Goal: Task Accomplishment & Management: Complete application form

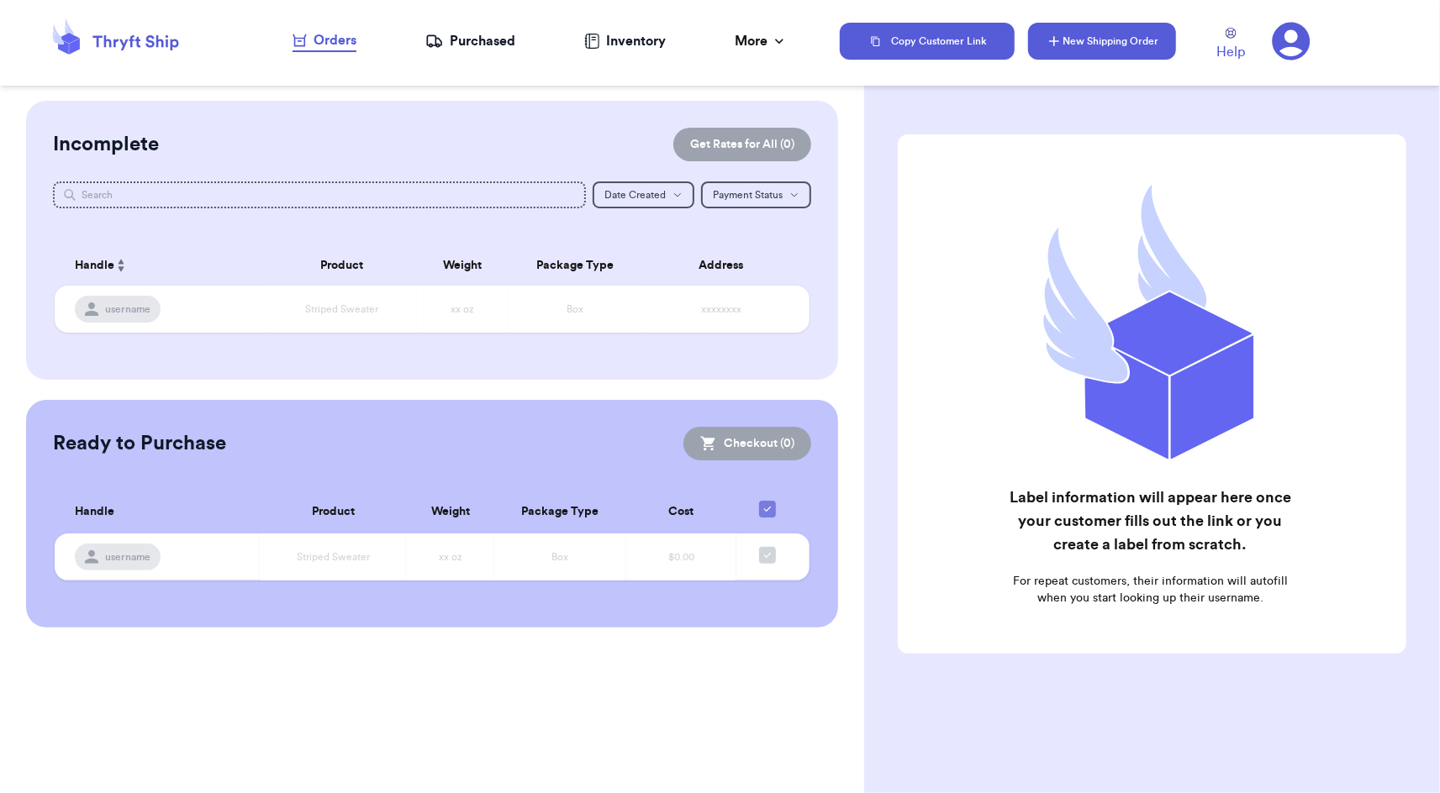
click at [1124, 37] on button "New Shipping Order" at bounding box center [1102, 41] width 148 height 37
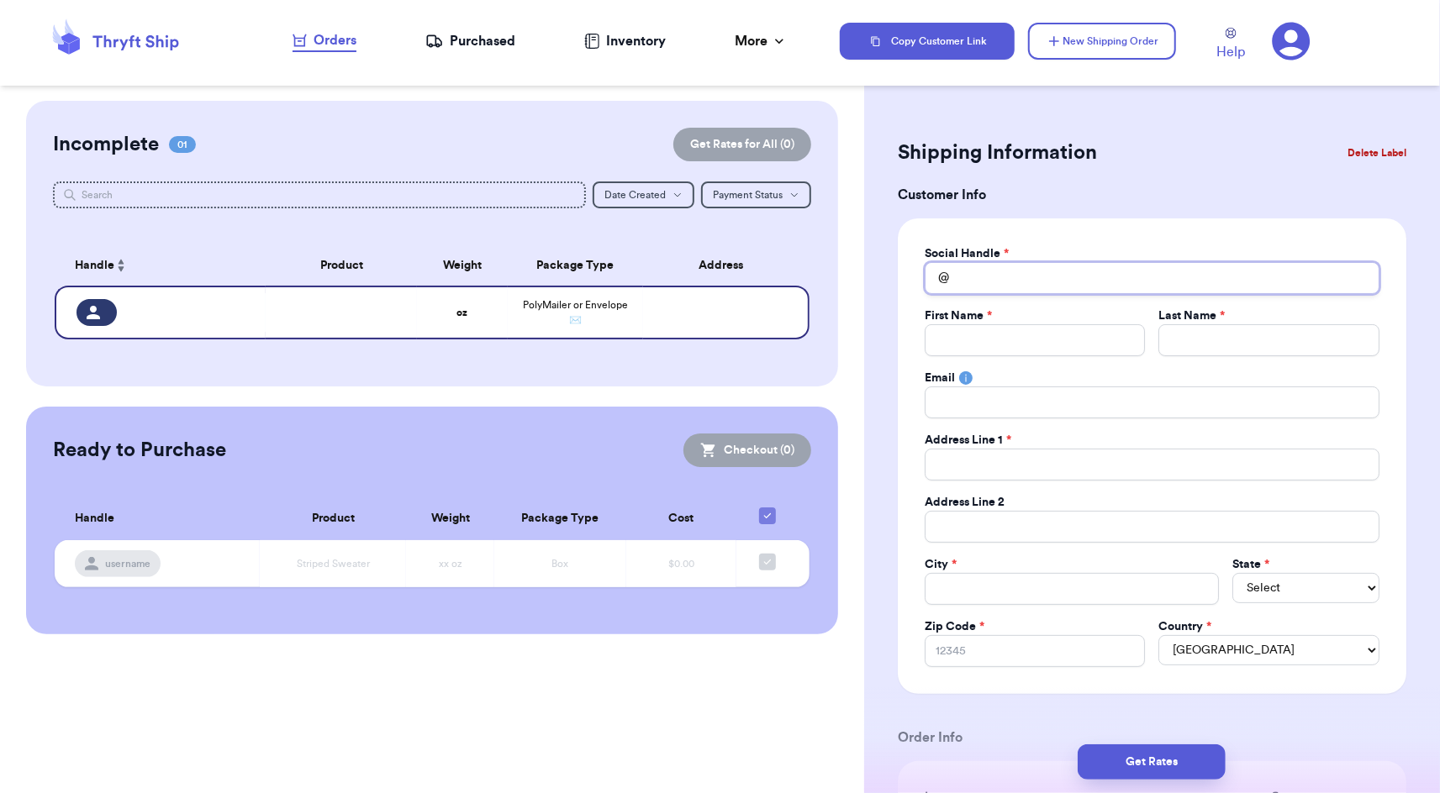
click at [1034, 284] on input "Total Amount Paid" at bounding box center [1151, 278] width 455 height 32
type input "a"
type input "al"
type input "alo"
type input "alor"
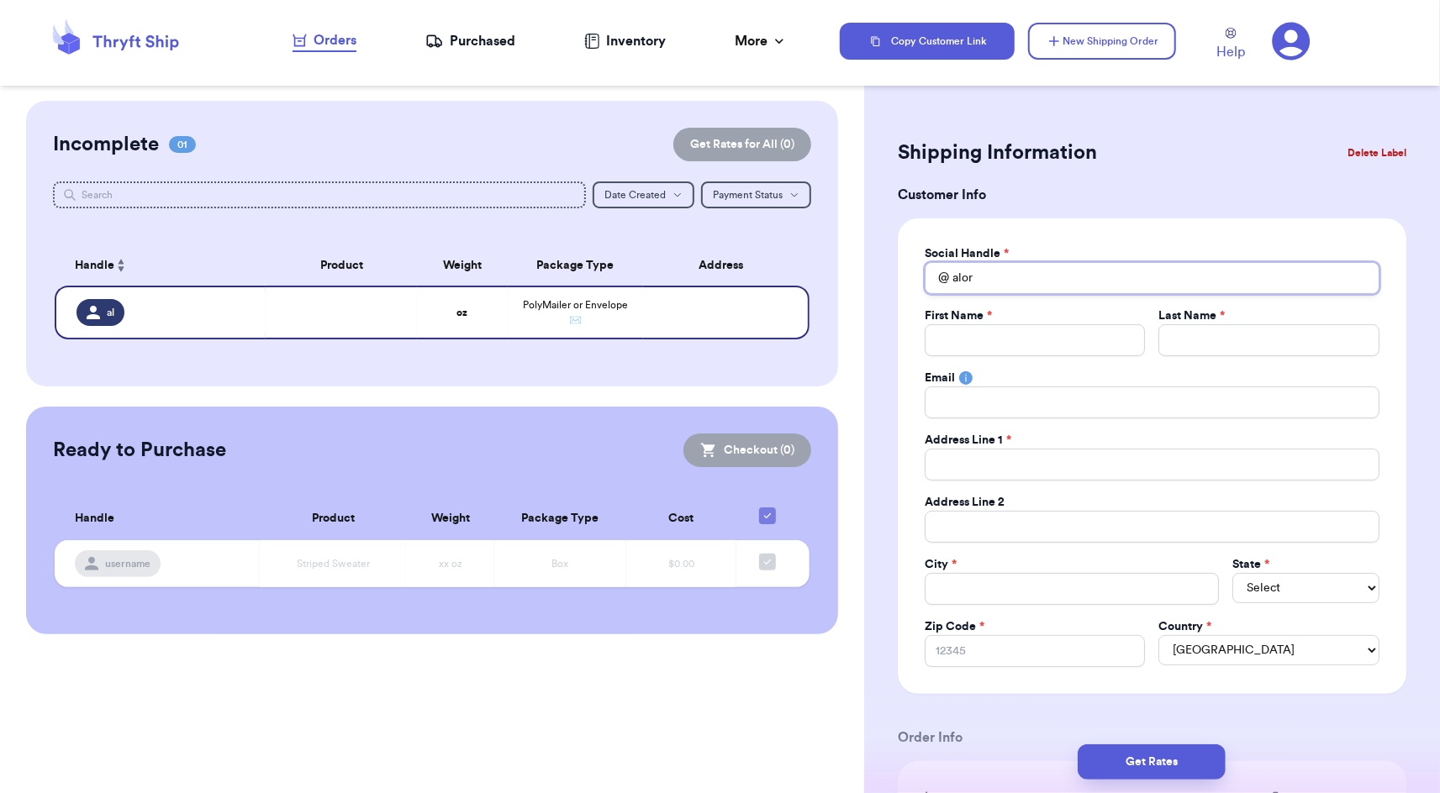
type input "[MEDICAL_DATA]"
type input "alorat"
type input "alorath"
type input "alorathr"
type input "alorathri"
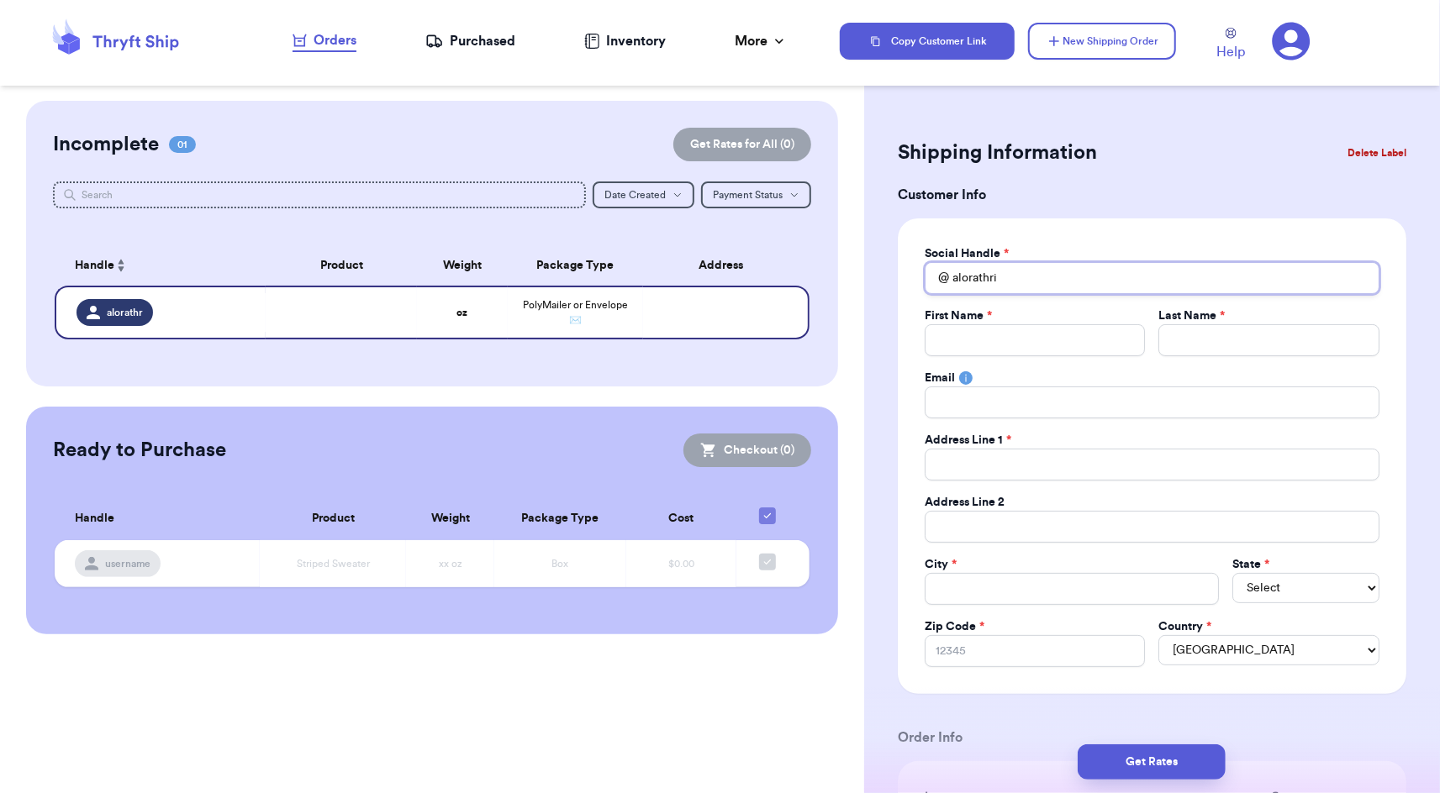
type input "alorathrif"
type input "alorathrift"
type input "alorathriftc"
type input "alorathriftco"
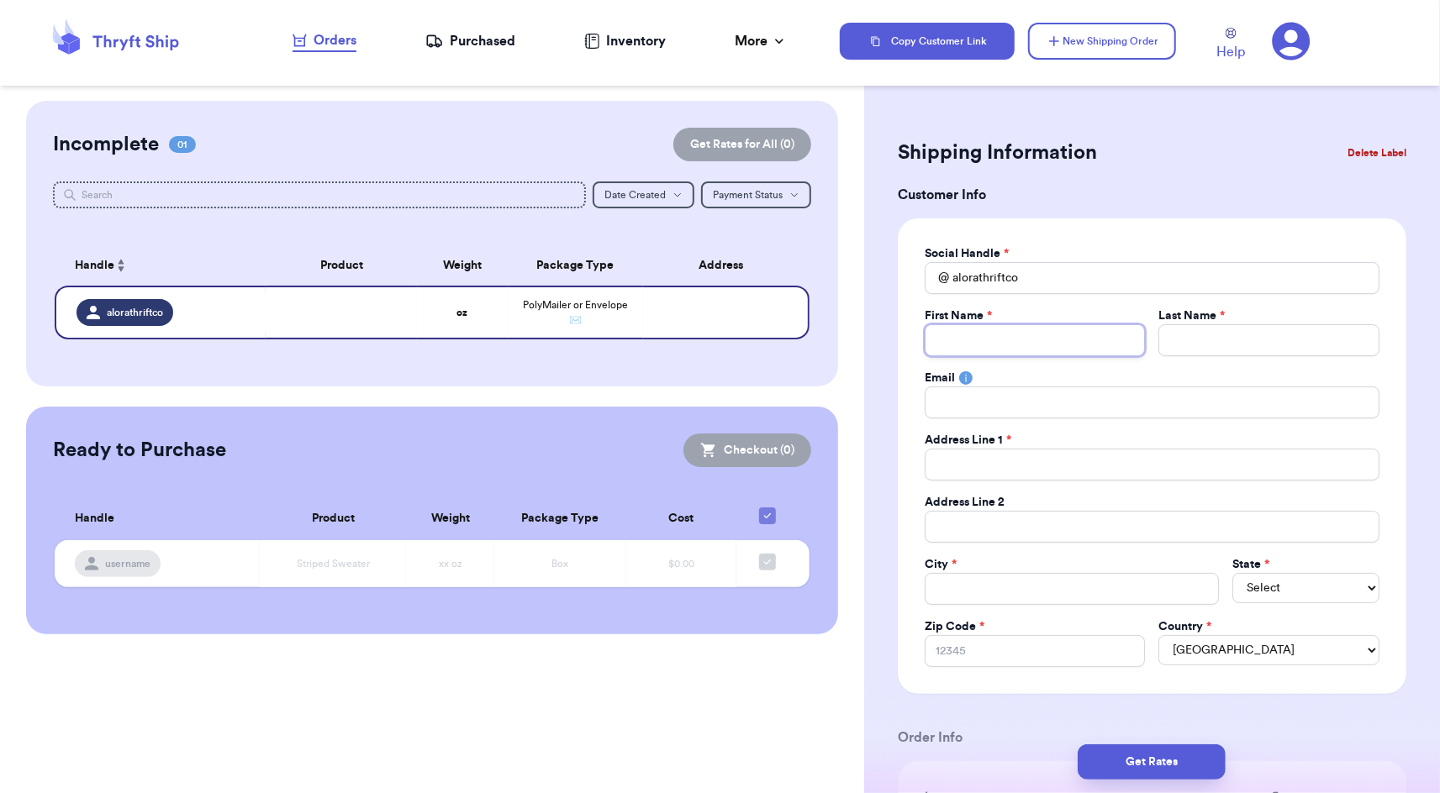
type input "M"
type input "Mi"
type input "Mir"
type input "Mira"
type input "Miran"
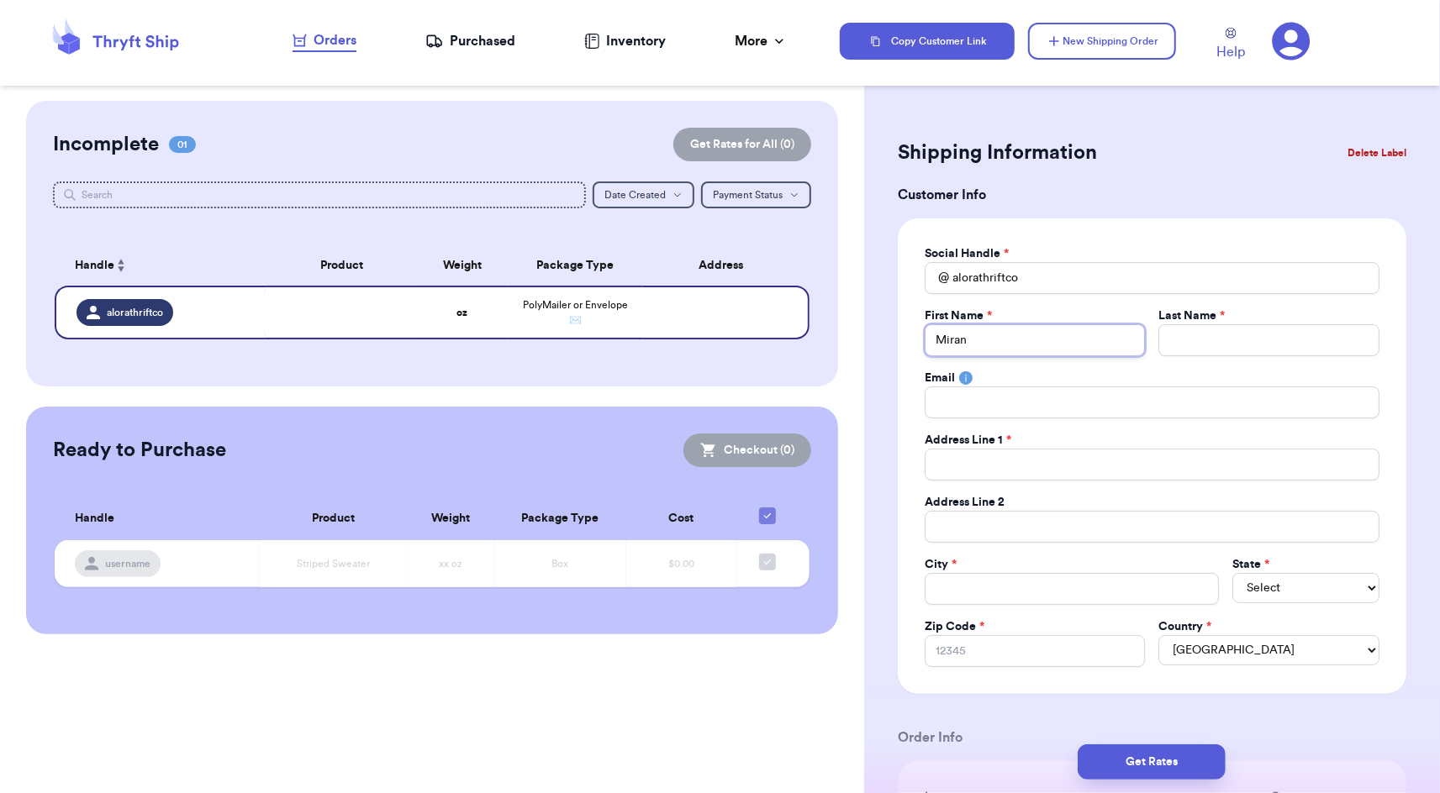
type input "Mirand"
type input "[PERSON_NAME]"
type input "T"
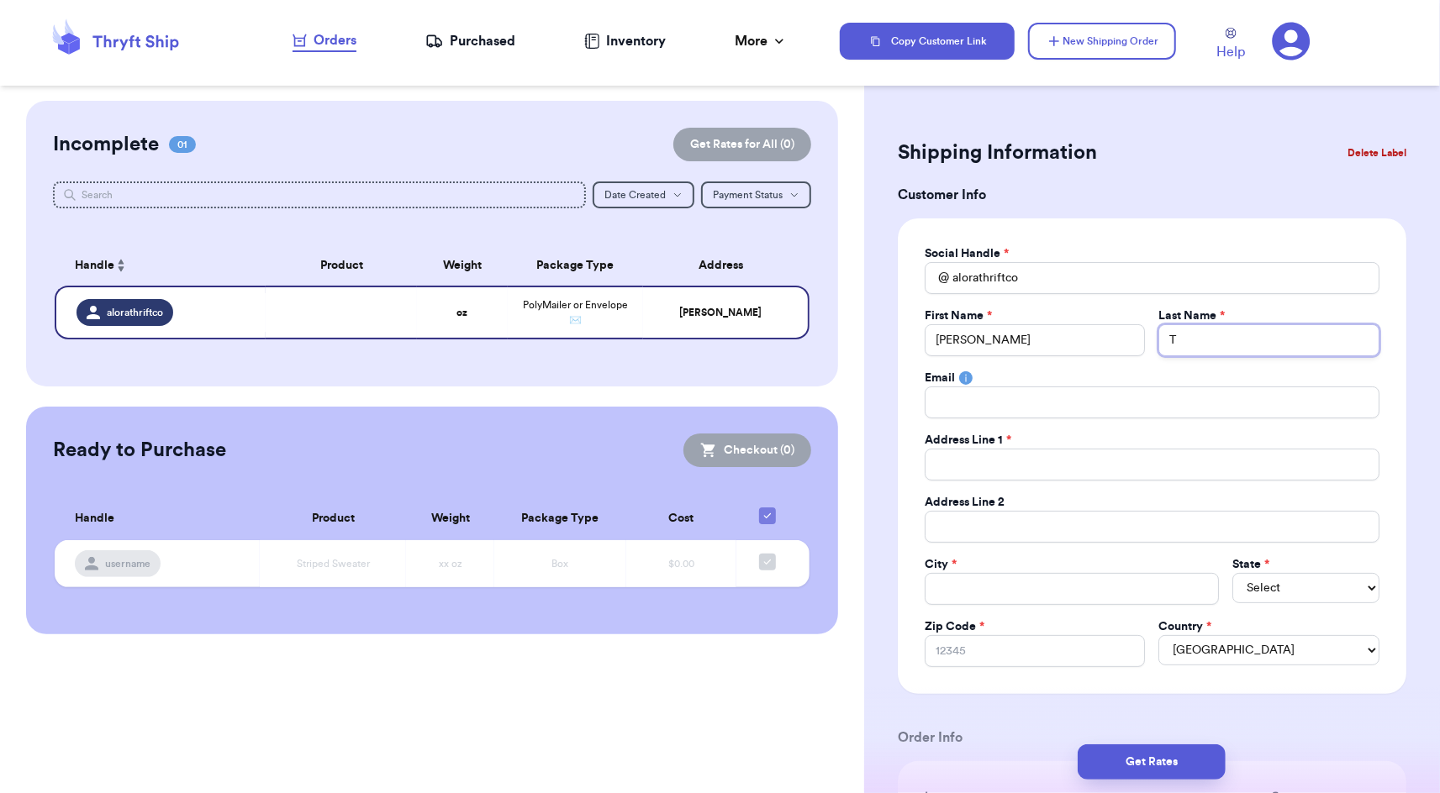
type input "Te"
type input "Teb"
type input "Te"
type input "TeB"
type input "[PERSON_NAME]"
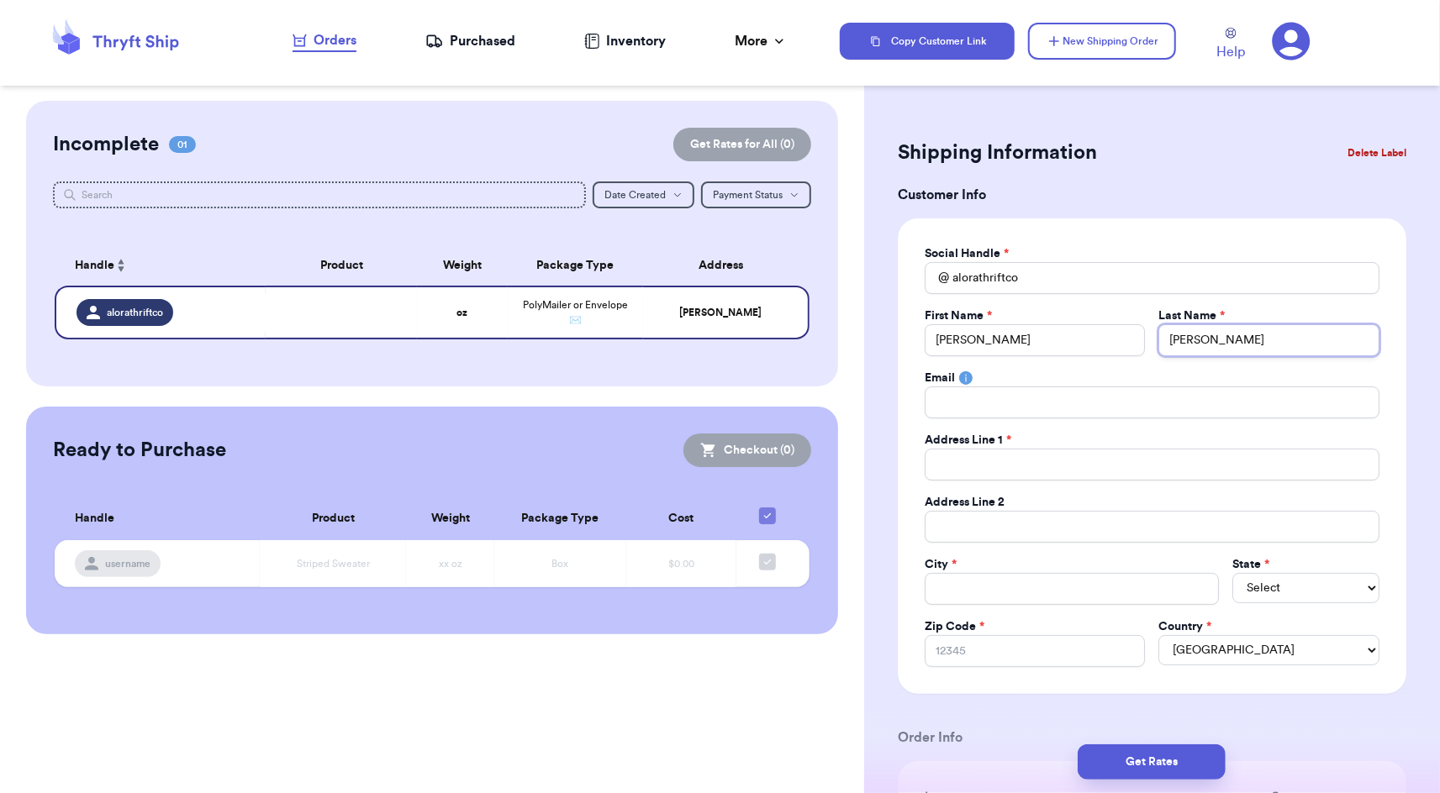
type input "TeBok"
type input "TeBokk"
type input "TeBokkw"
type input "TeBokkwl"
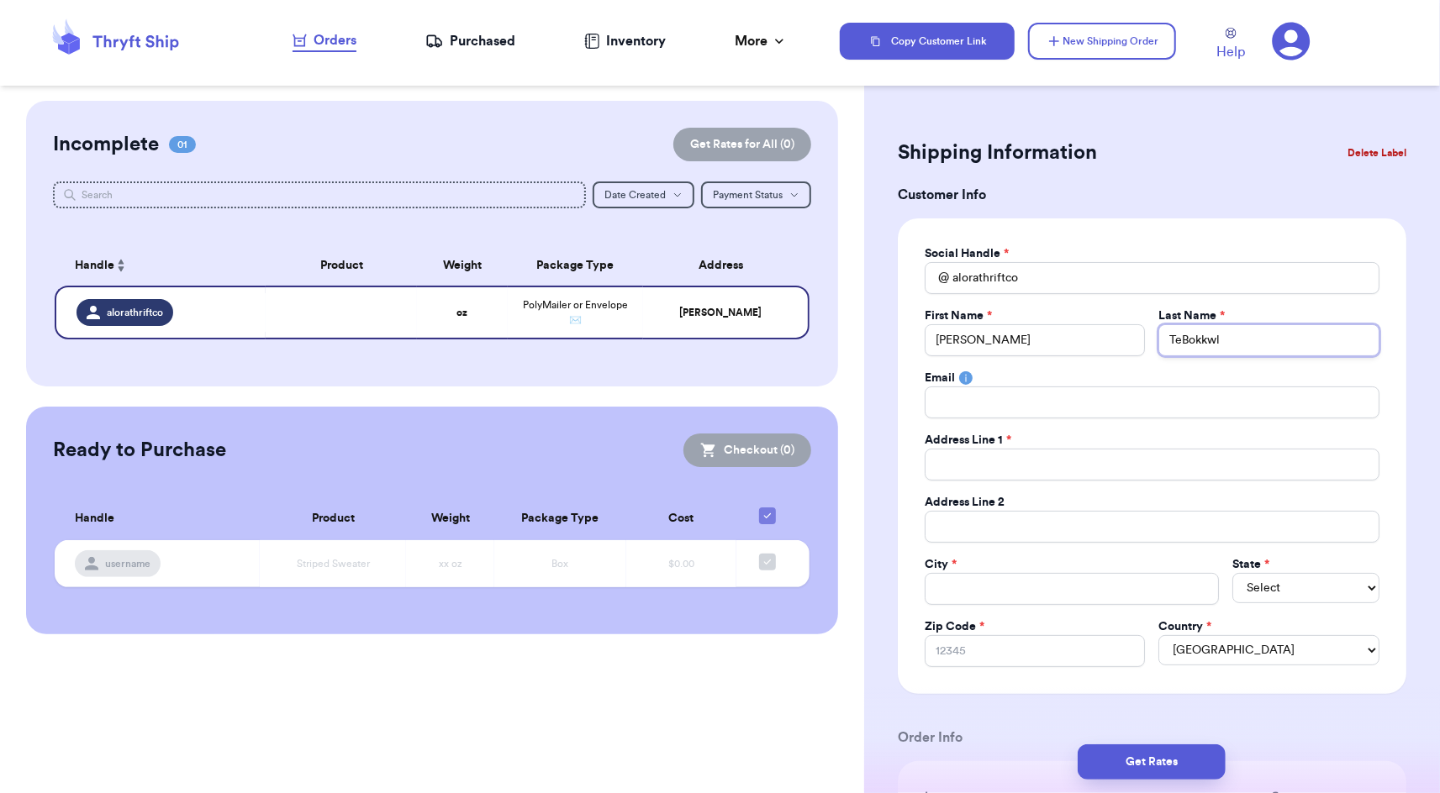
type input "TeBokkwl"
type input "TeBokkw"
type input "TeBokk"
type input "TeBokke"
type input "TeBokkel"
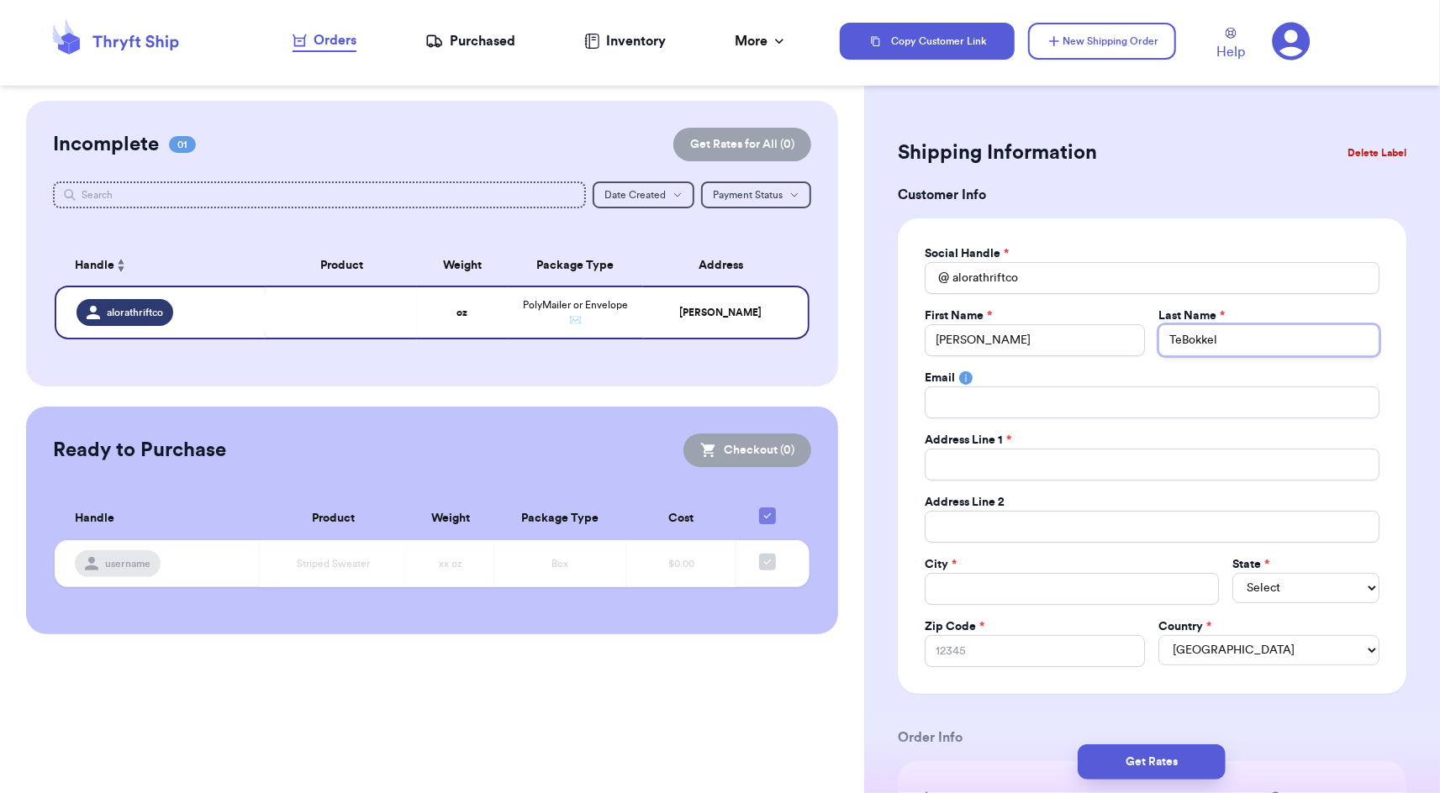
type input "TeBokkel"
type input "TeBokkel ("
type input "TeBokkel (Y"
type input "TeBokkel (YW"
type input "TeBokkel (YWA"
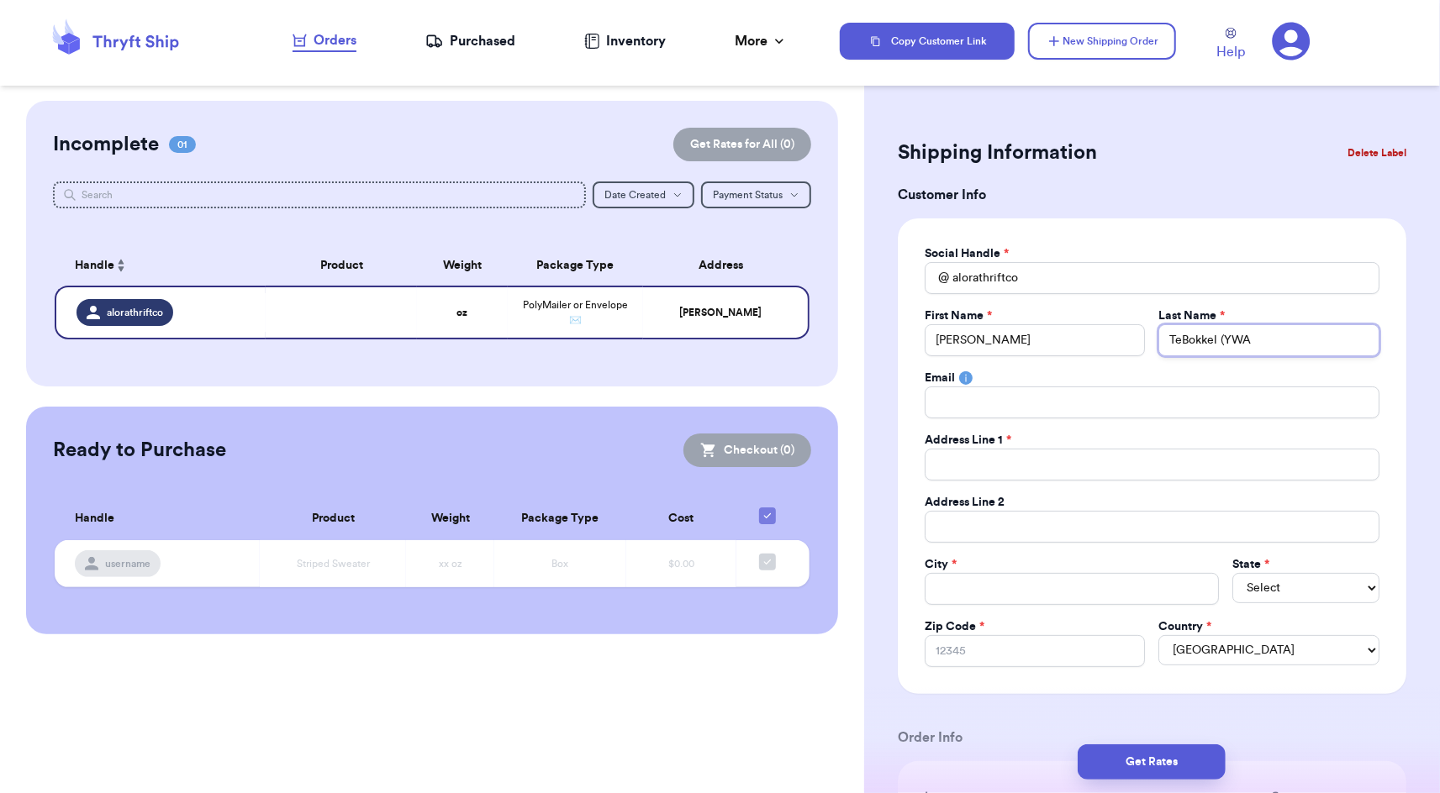
type input "TeBokkel (YWAM"
type input "TeBokkel (YWAM M"
type input "TeBokkel (YWAM MA"
type input "TeBokkel (YWAM MAU"
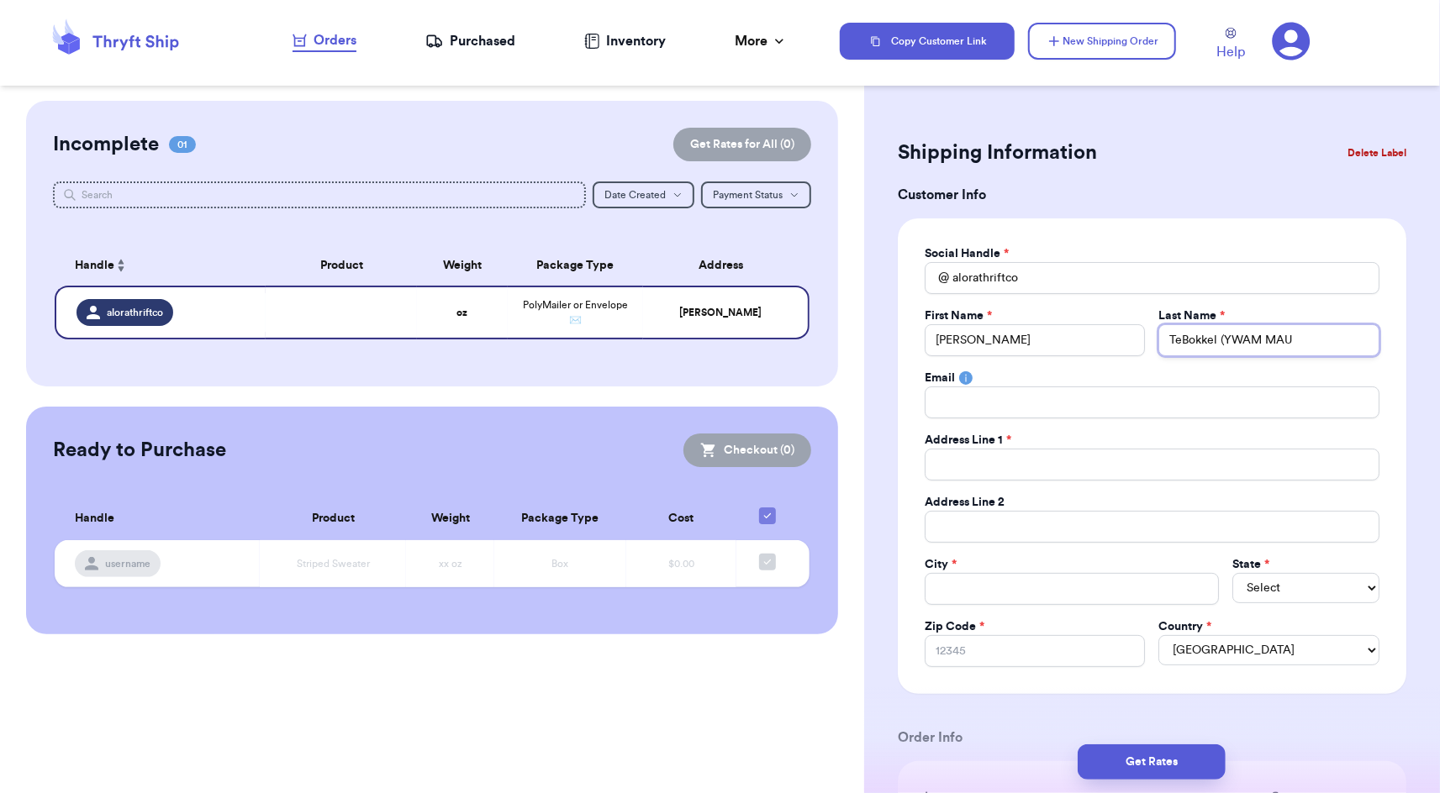
type input "TeBokkel (YWAM MAUO"
type input "TeBokkel (YWAM MAU"
type input "TeBokkel (YWAM MAUI"
type input "TeBokkel (YWAM MAUI)"
type input "TeBokkel (YWAM MAUI)0"
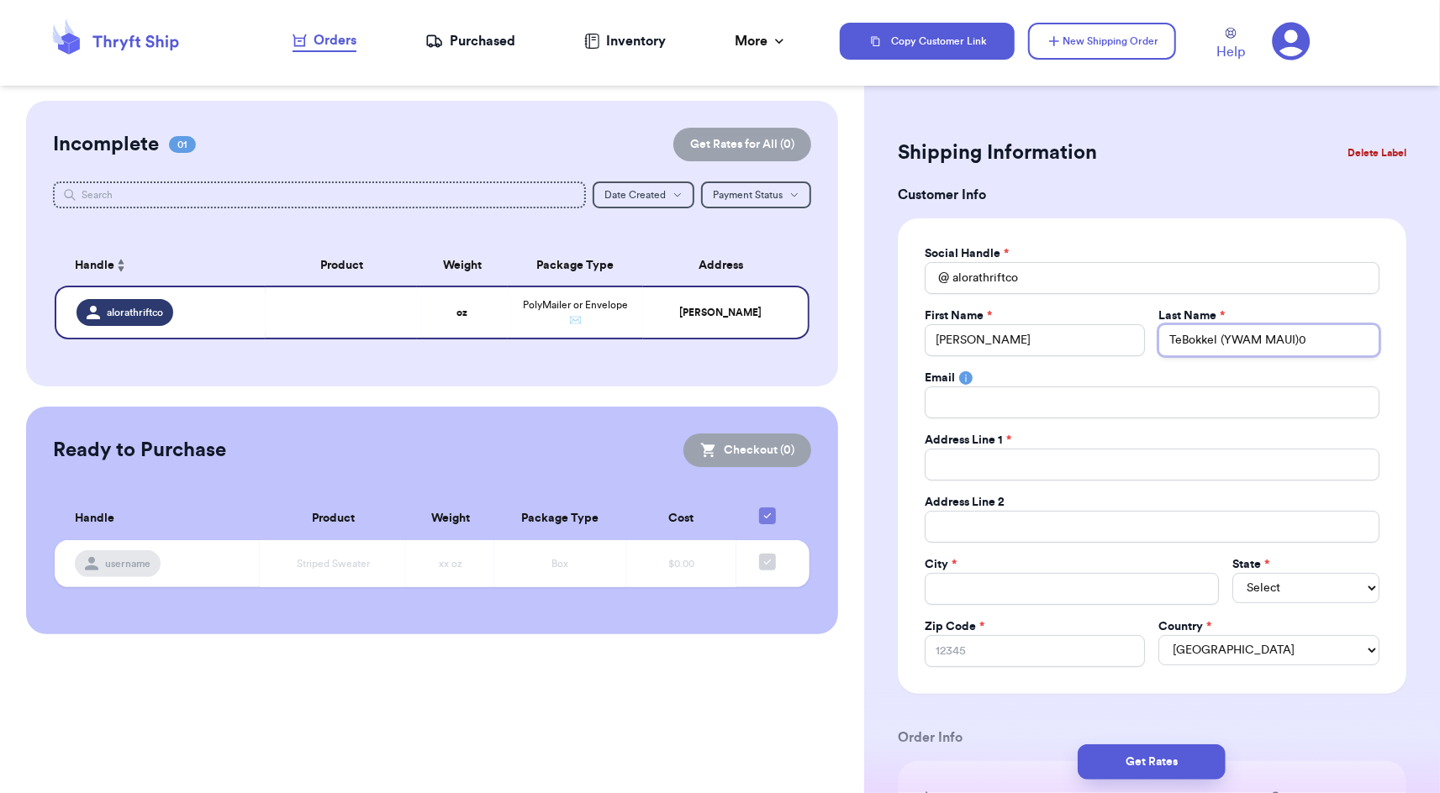
type input "TeBokkel (YWAM MAUI)00"
type input "TeBokkel (YWAM MAUI)0"
type input "TeBokkel (YWAM MAUI)"
click at [1162, 398] on input "Total Amount Paid" at bounding box center [1151, 403] width 455 height 32
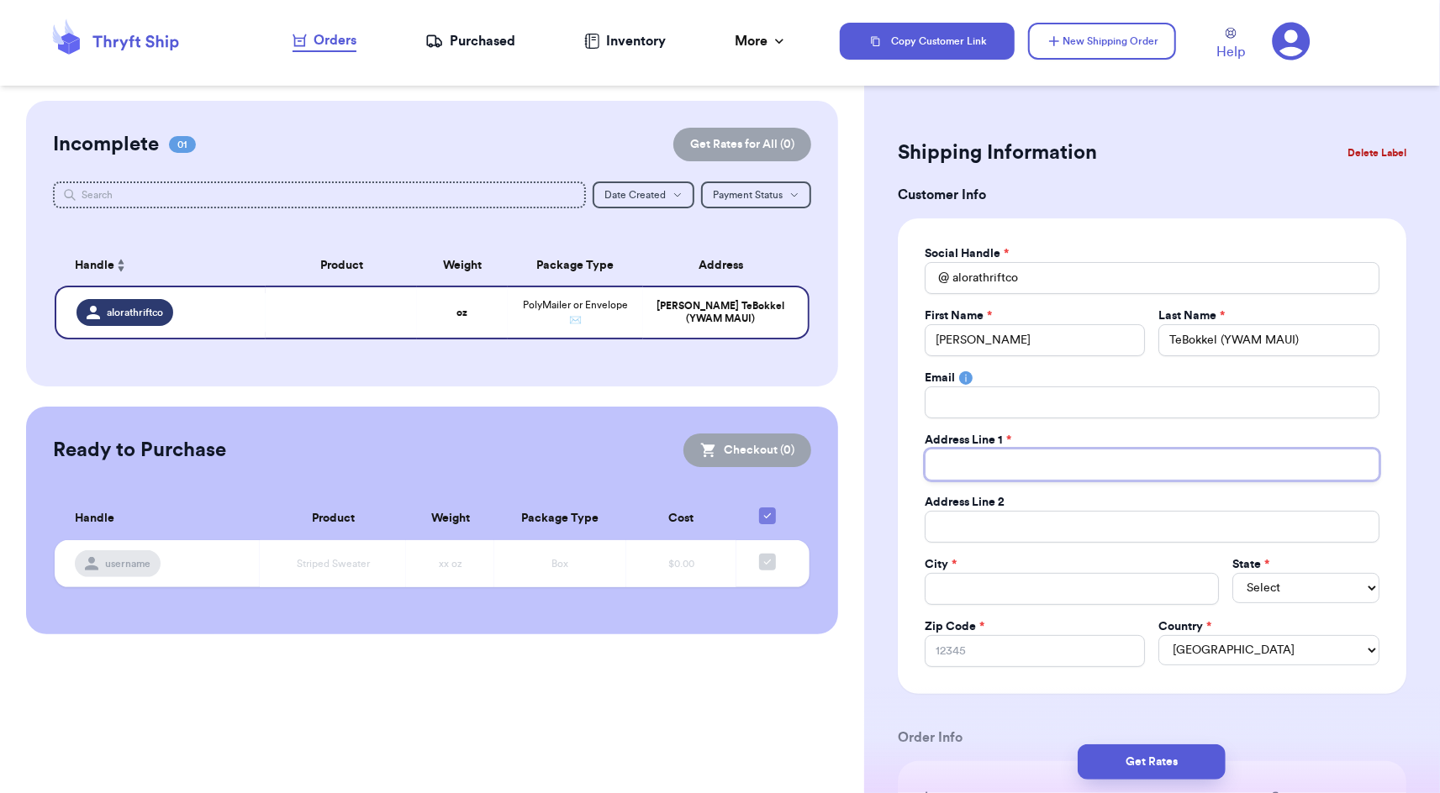
click at [1281, 467] on input "Total Amount Paid" at bounding box center [1151, 465] width 455 height 32
type input "P"
type input "PO"
type input "PO B"
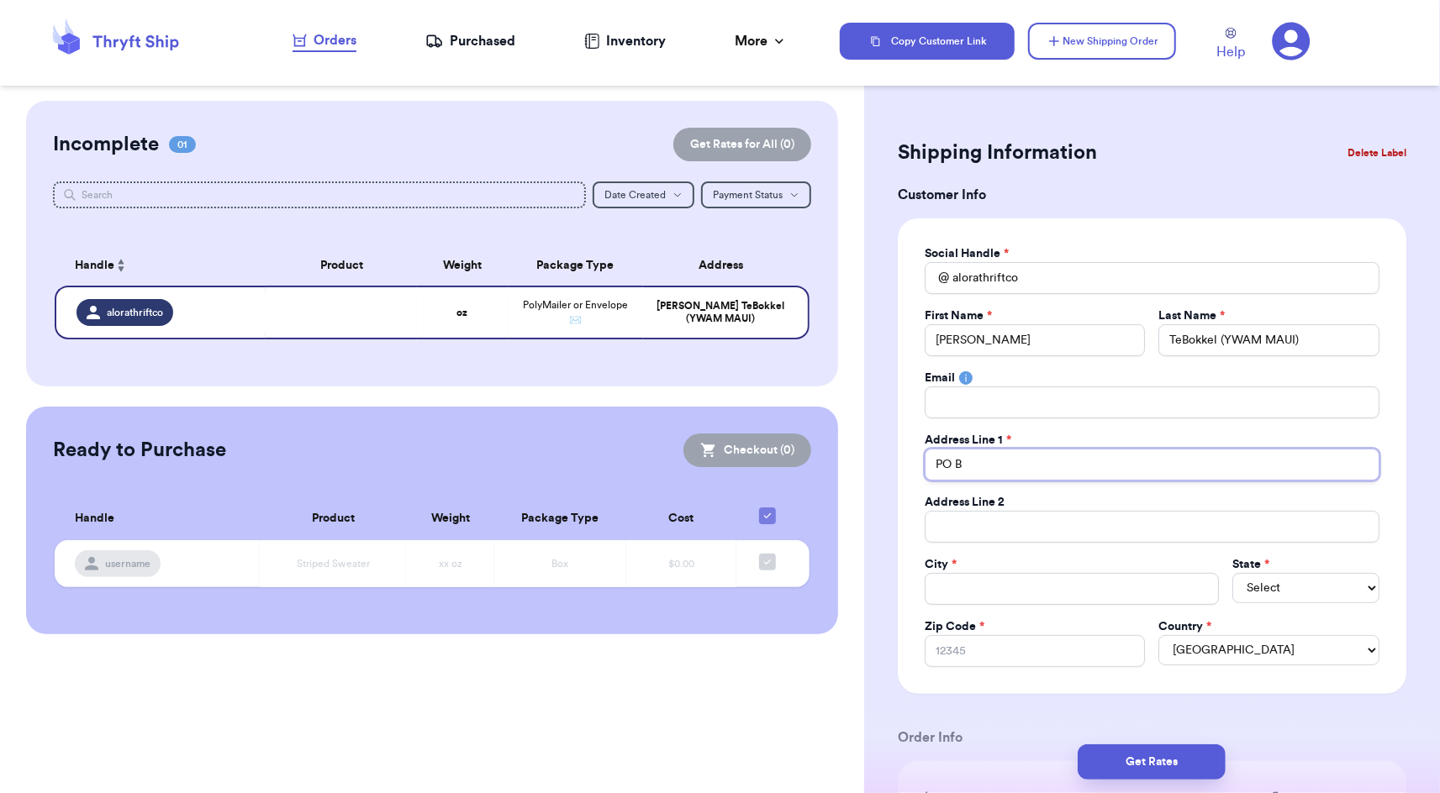
type input "PO BO"
type input "PO BOX"
type input "PO BO"
type input "PO B"
type input "PO Bo"
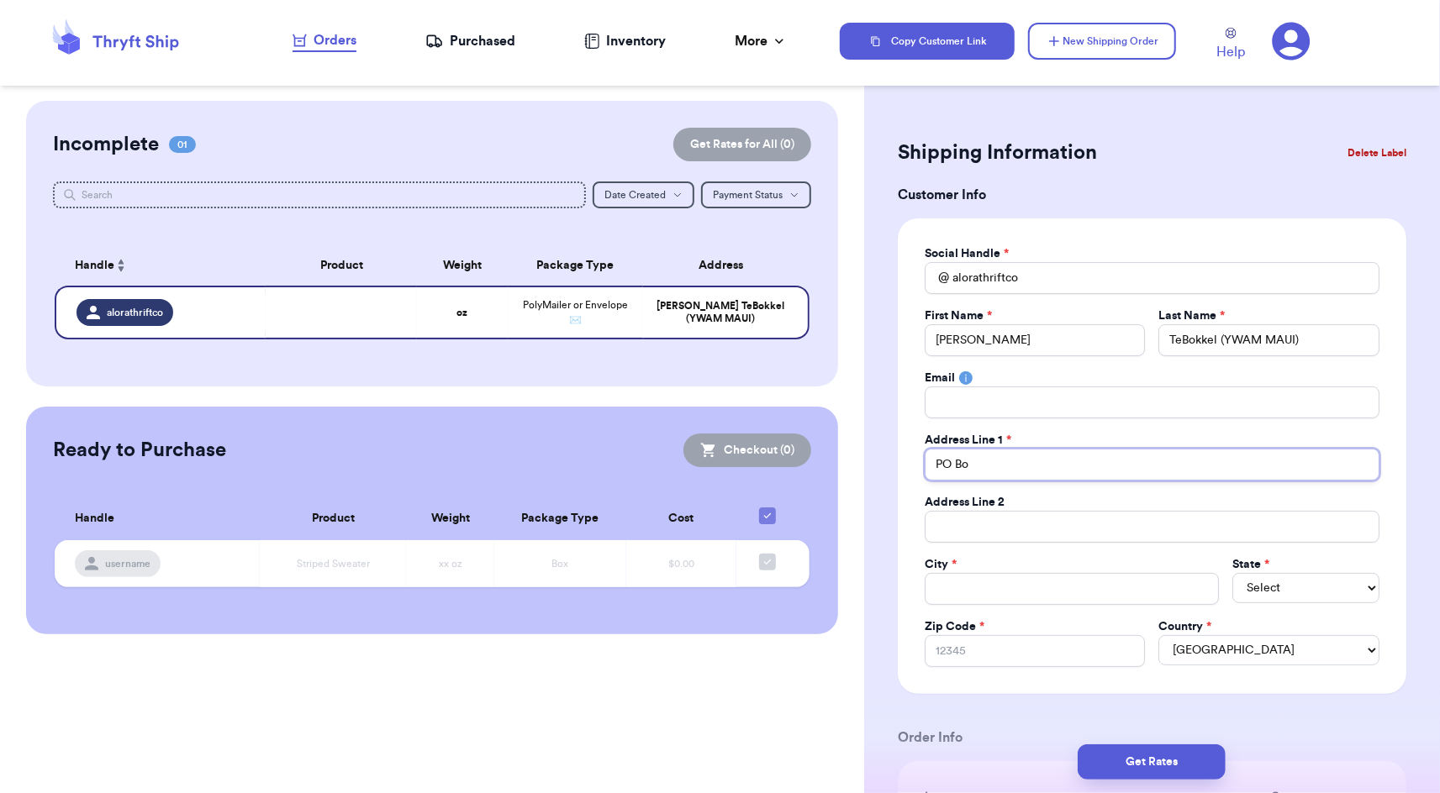
type input "PO Box"
type input "PO Box 7"
type input "PO Box 79"
type input "PO Box 790"
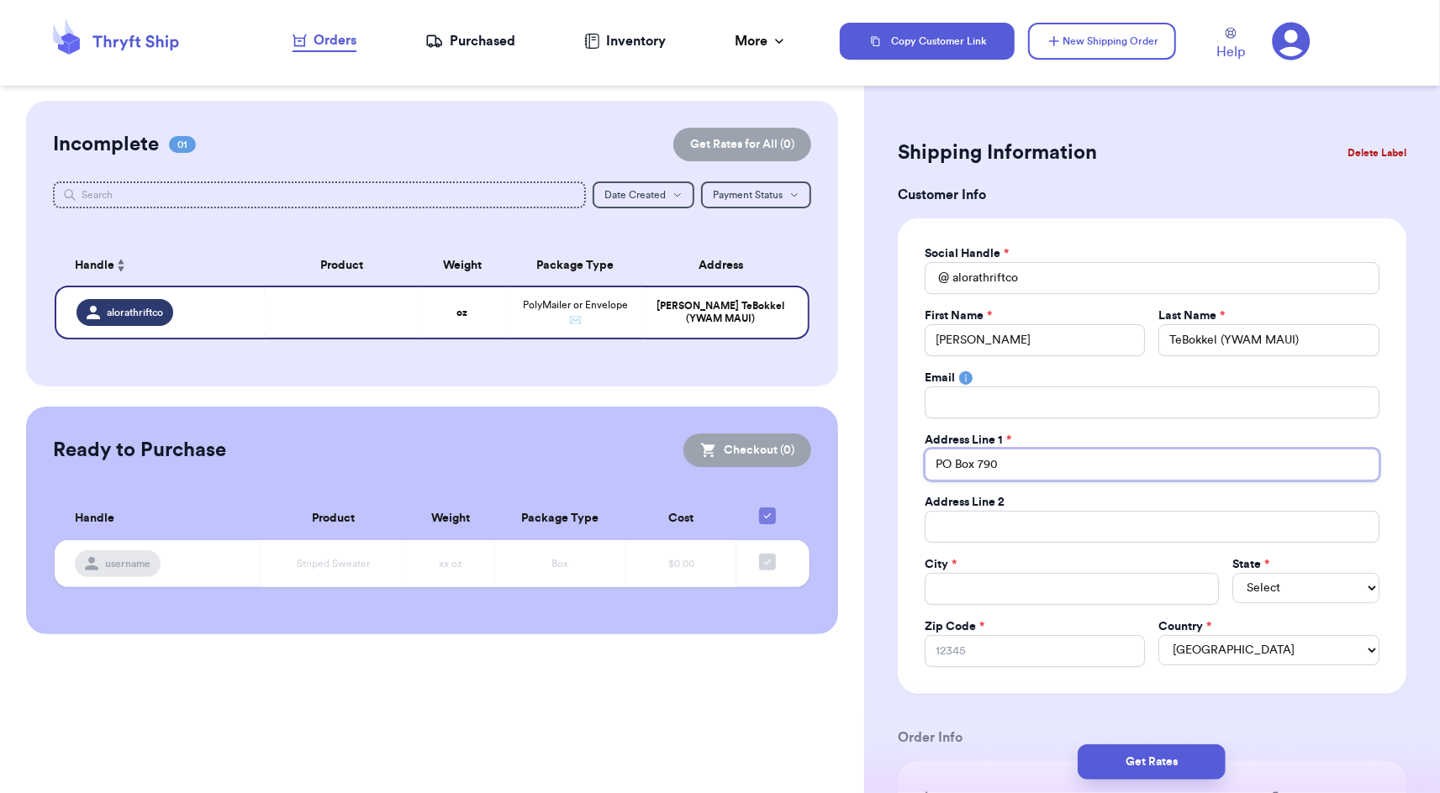
type input "PO Box 7902"
type input "PO Box 79023"
type input "PO Box 790237"
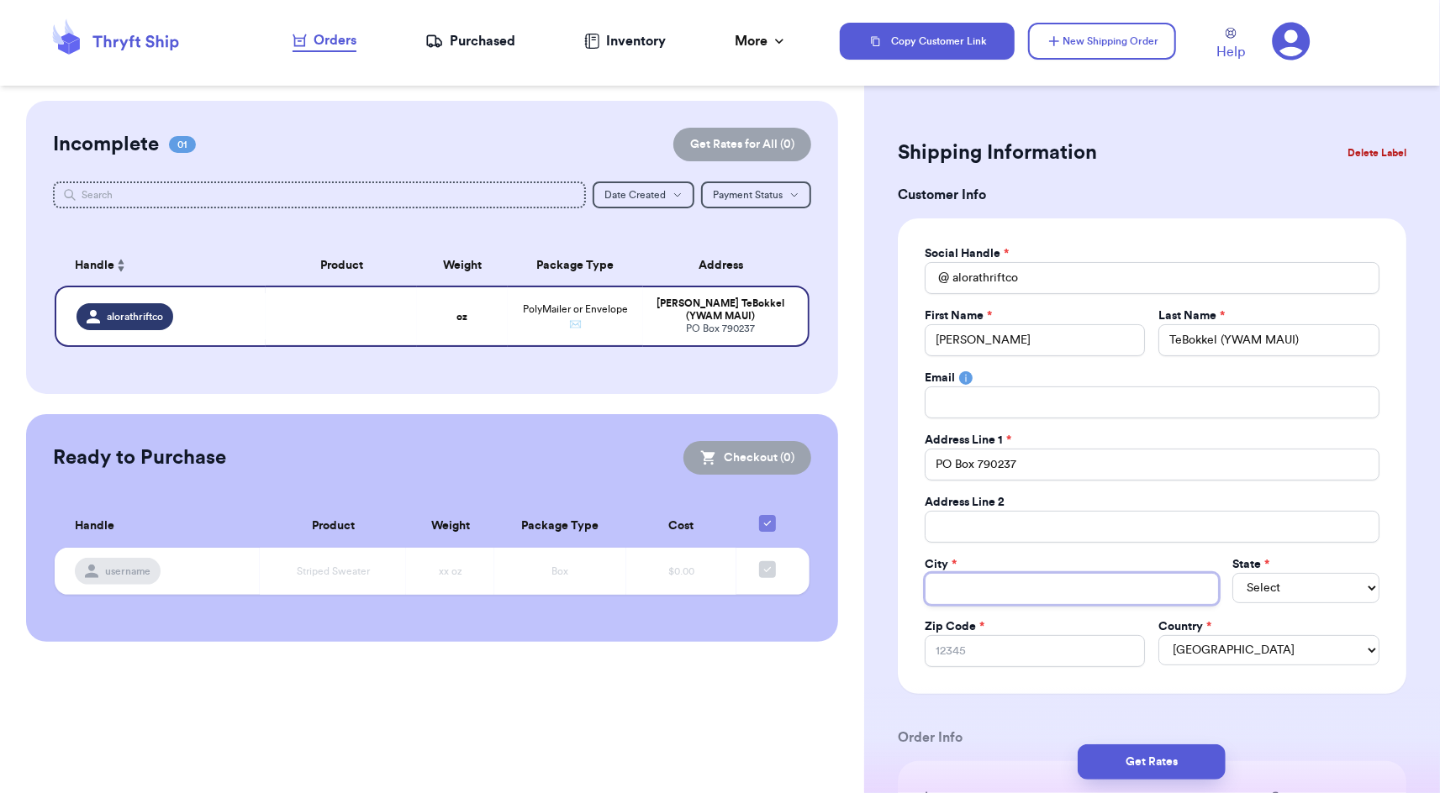
type input "P"
type input "Pa"
type input "Pai"
type input "Paia"
type input "Paia,"
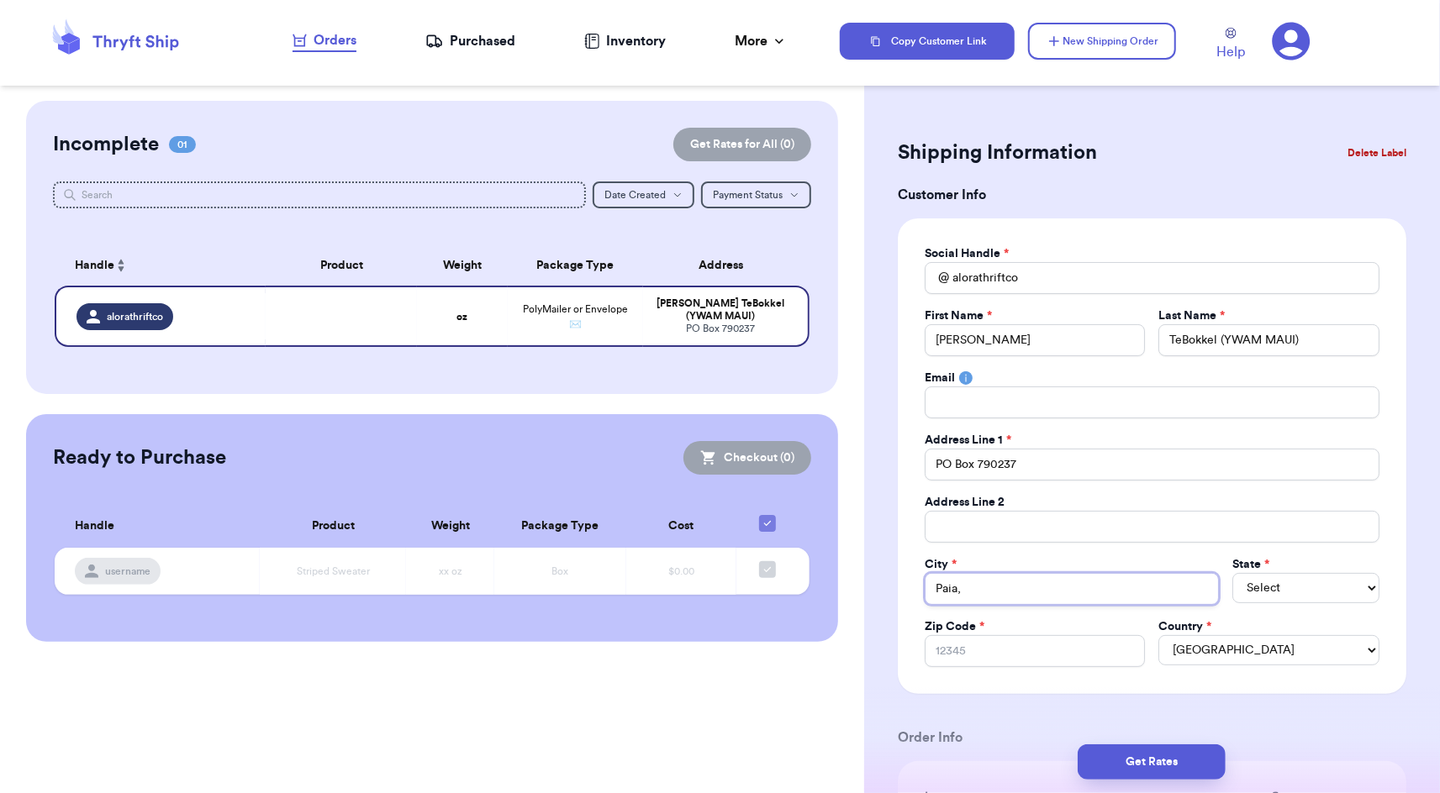
type input "Paia,"
type input "Paia, H"
type input "Paia, [GEOGRAPHIC_DATA]"
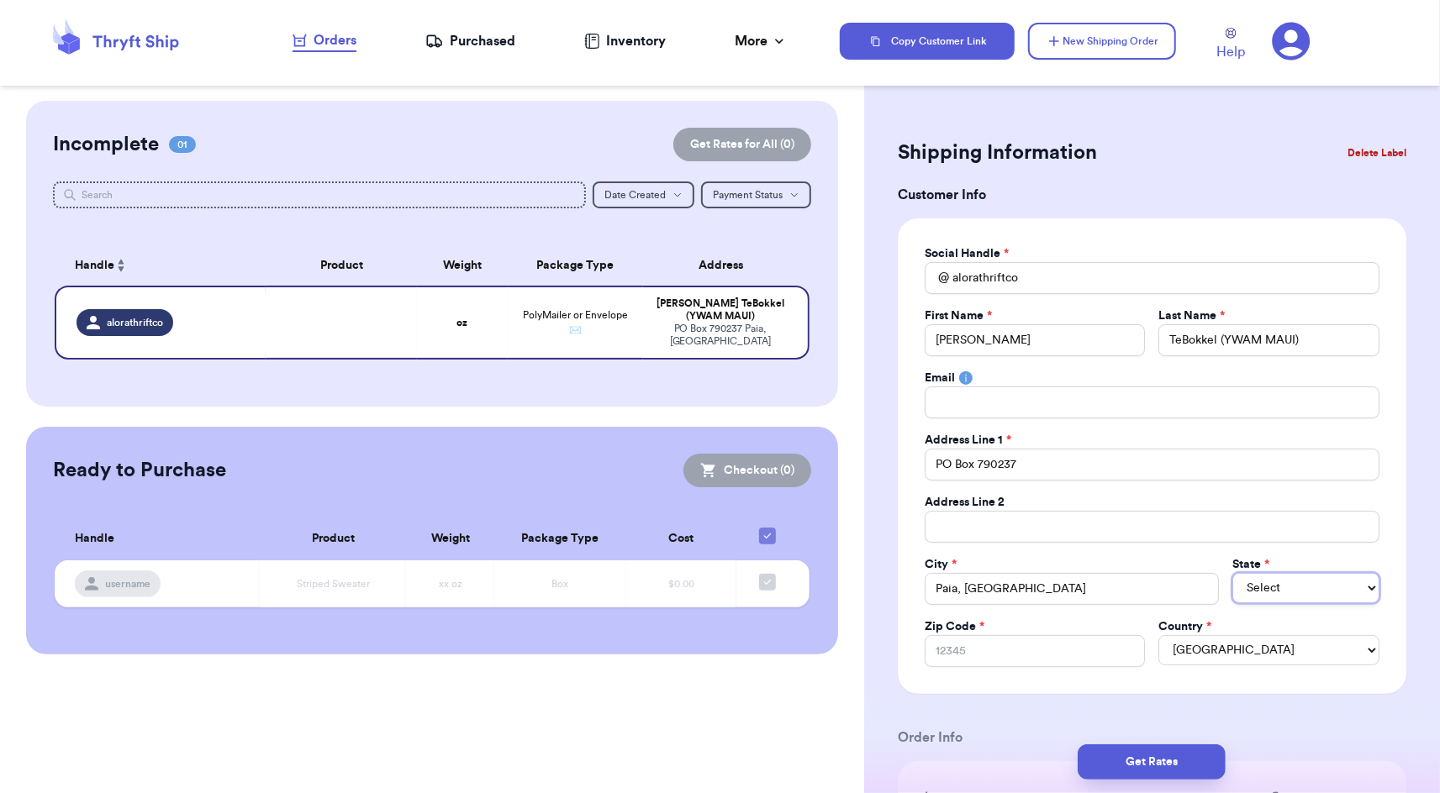
select select "HI"
type input "9"
type input "96"
type input "967"
type input "9677"
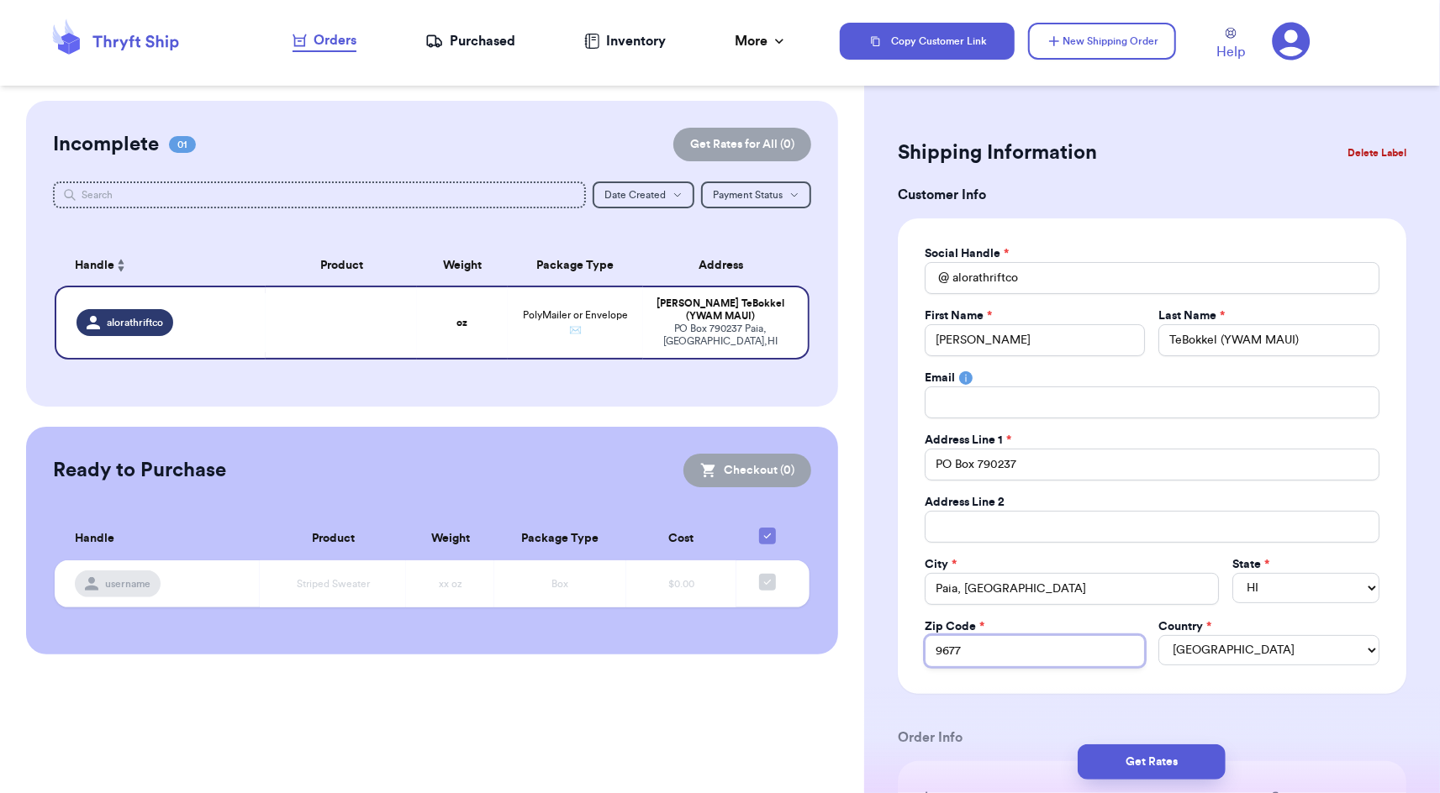
type input "96779"
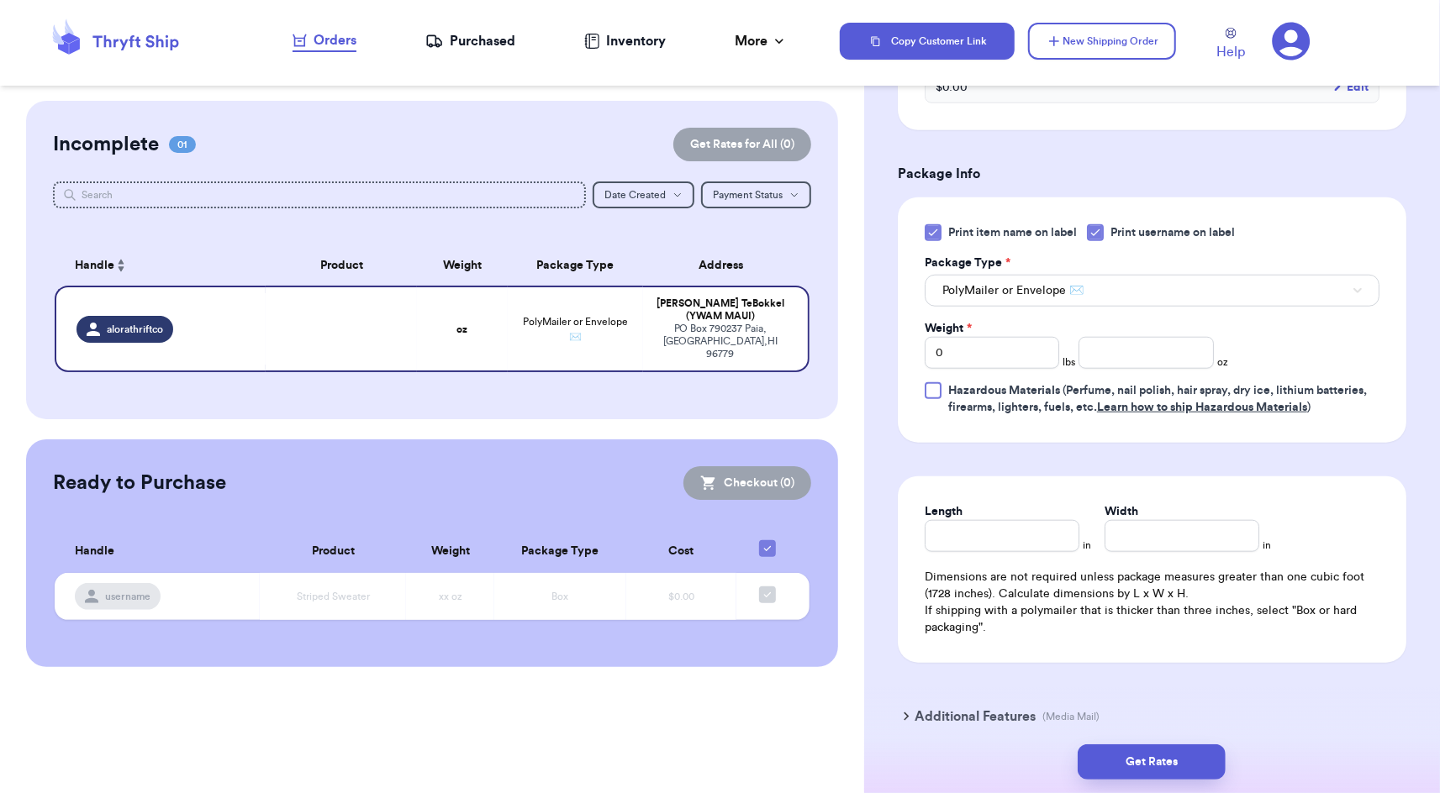
scroll to position [933, 0]
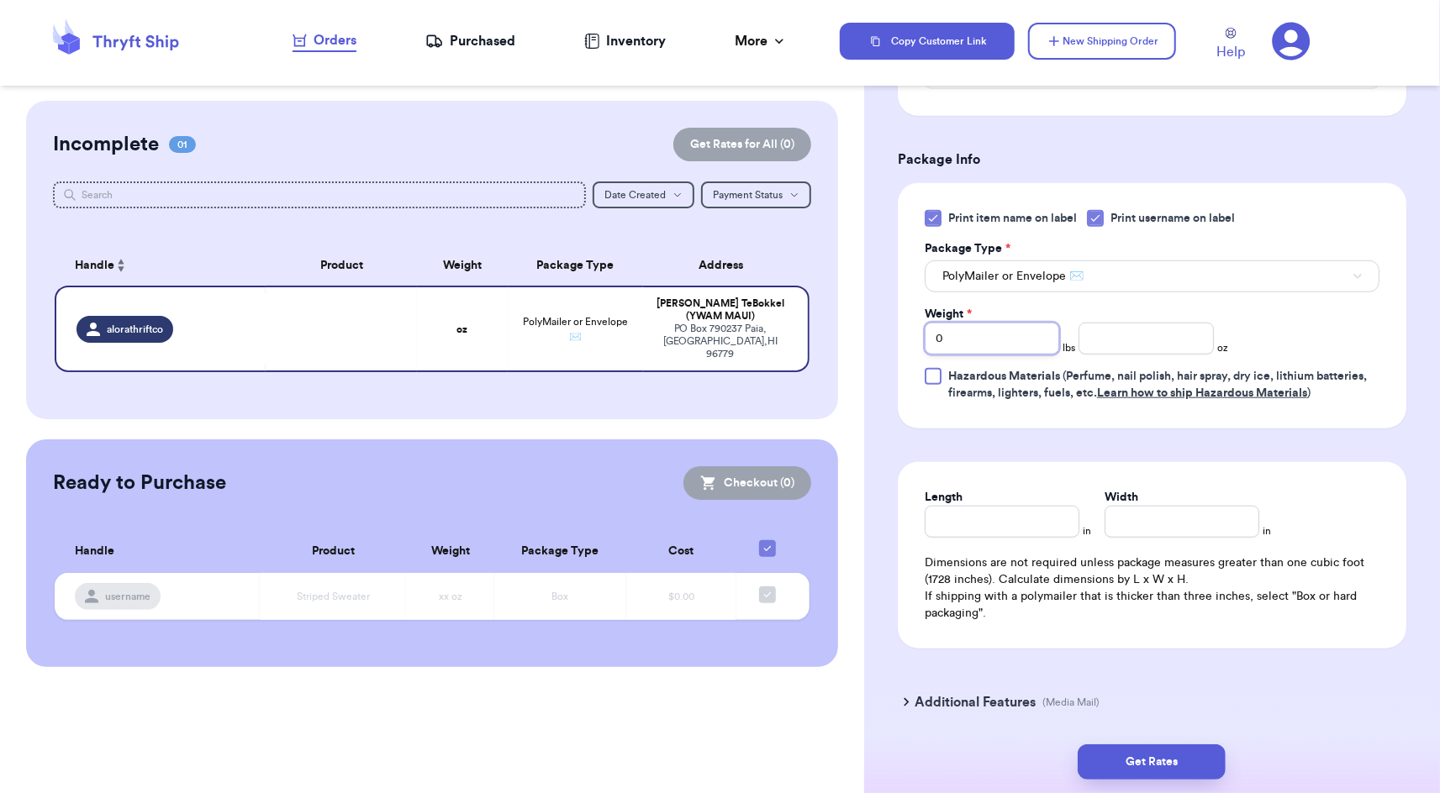
click at [955, 339] on input "0" at bounding box center [991, 339] width 134 height 32
type input "01"
click at [1205, 763] on button "Get Rates" at bounding box center [1151, 762] width 148 height 35
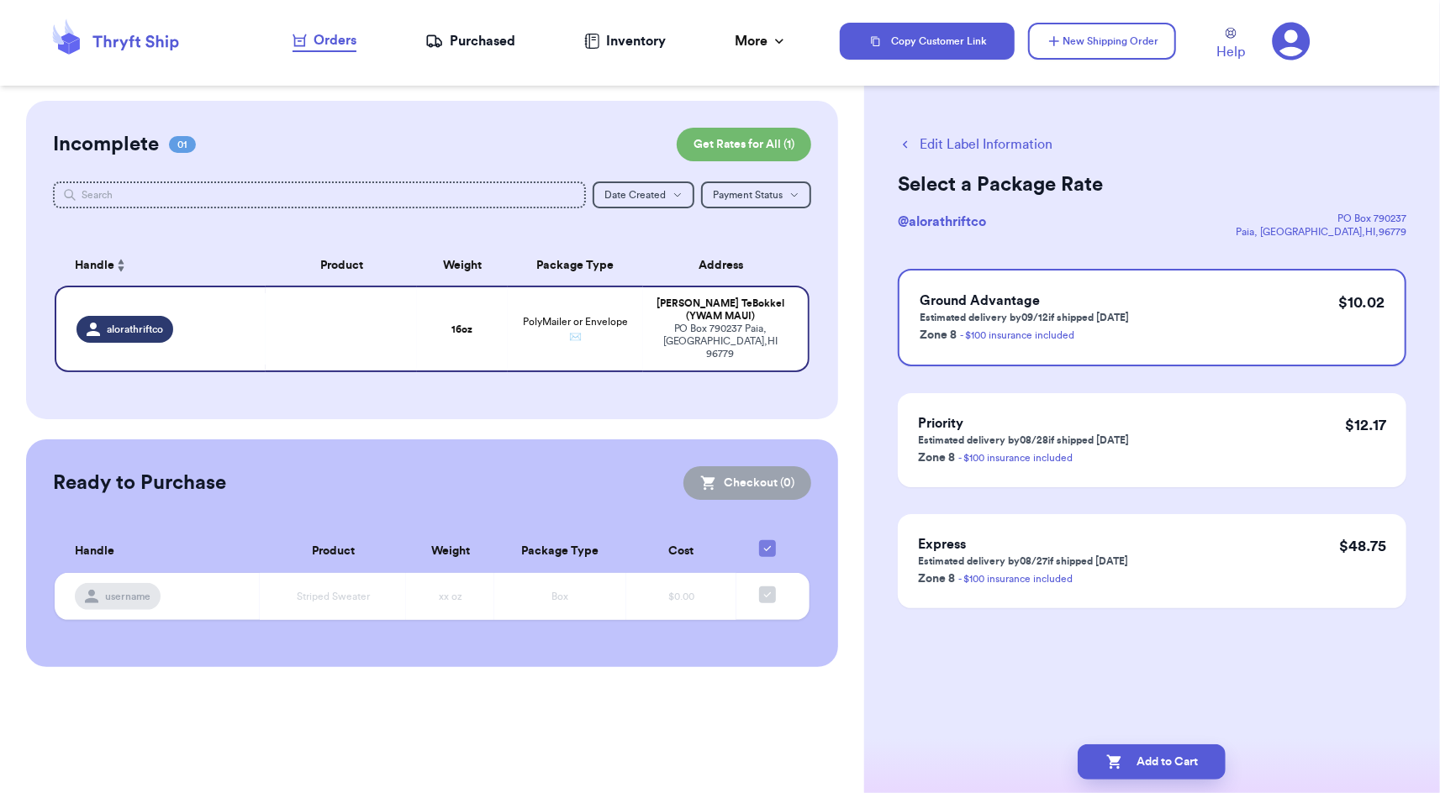
scroll to position [0, 0]
click at [910, 145] on icon "button" at bounding box center [905, 144] width 15 height 15
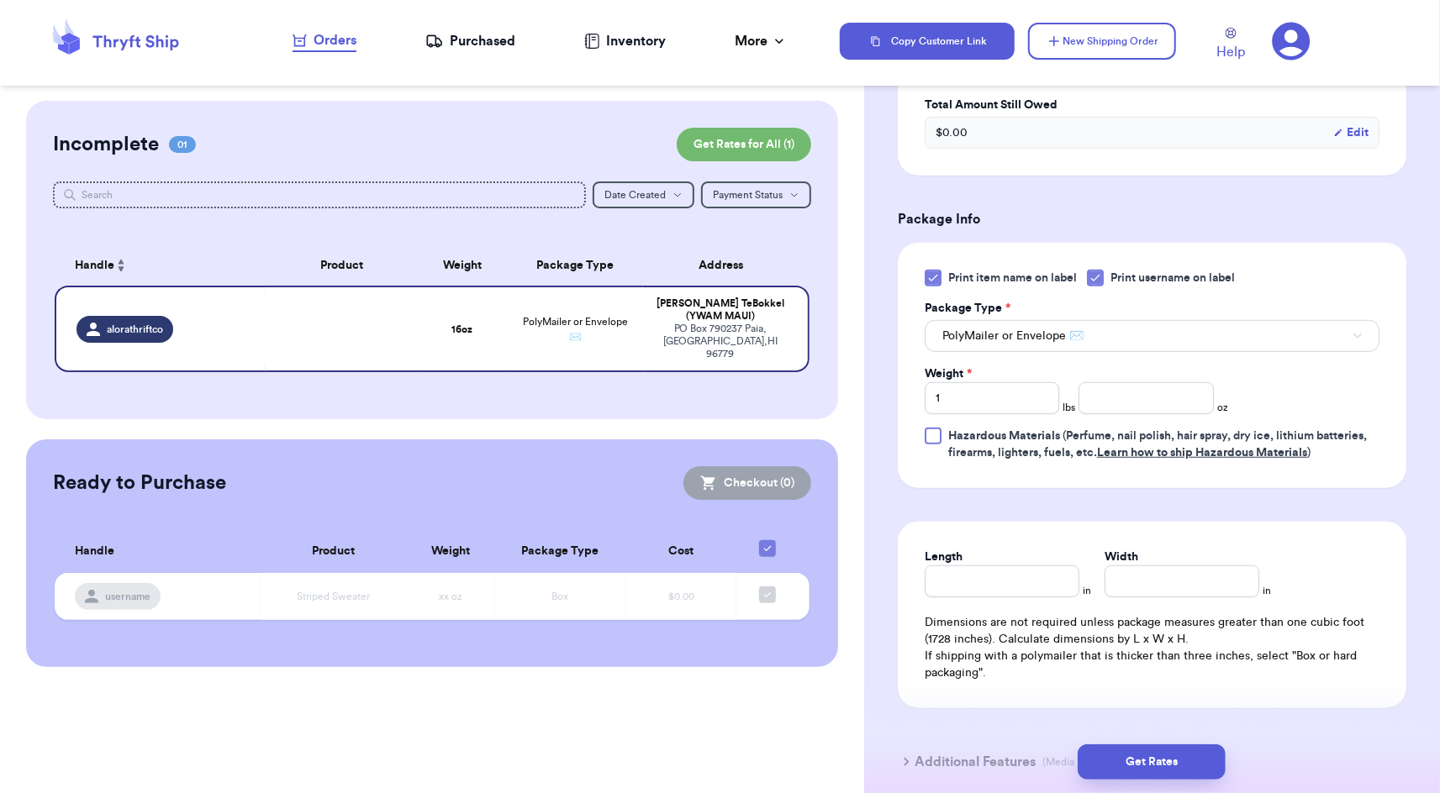
scroll to position [721, 0]
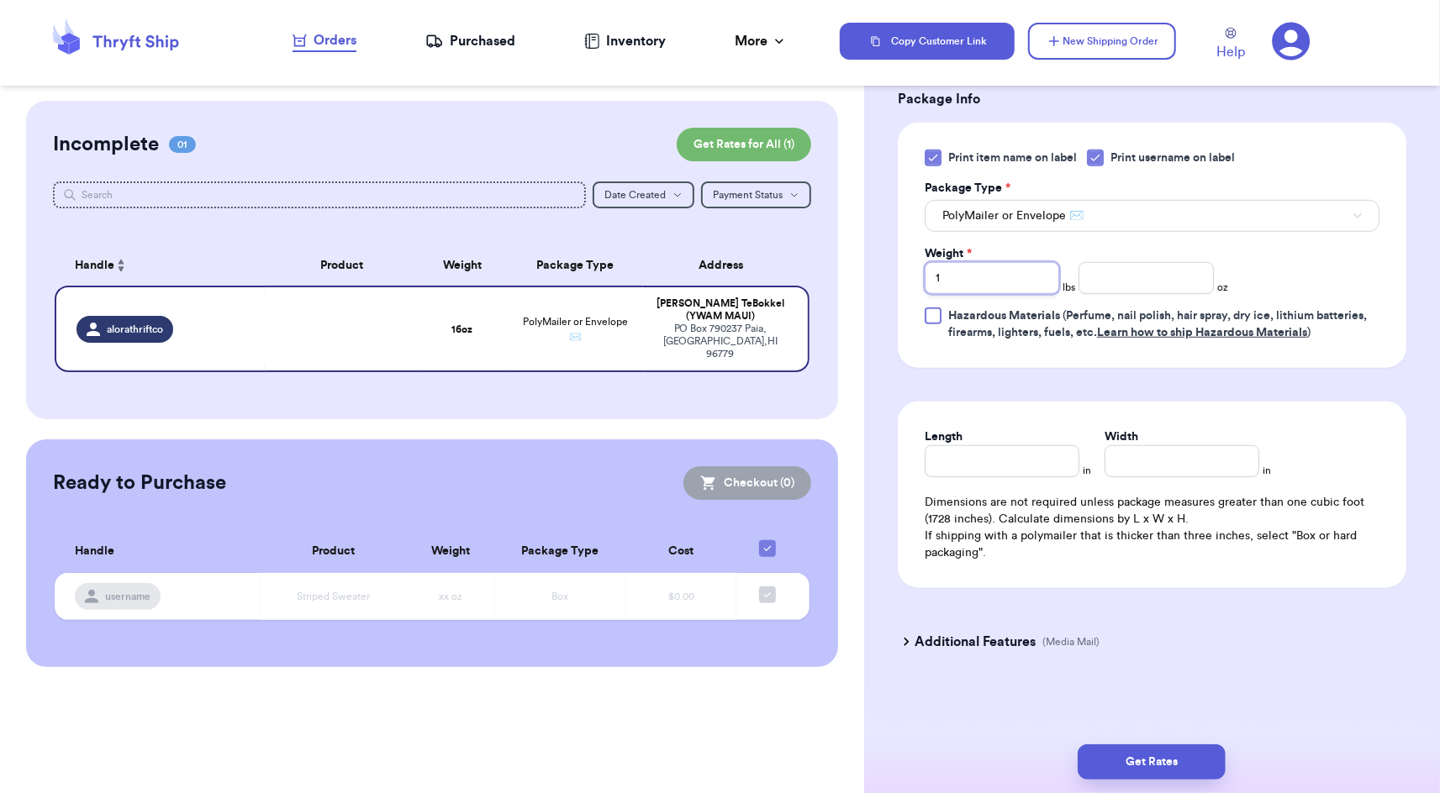
click at [977, 279] on input "1" at bounding box center [991, 278] width 134 height 32
type input "1.5"
click at [1177, 766] on button "Get Rates" at bounding box center [1151, 762] width 148 height 35
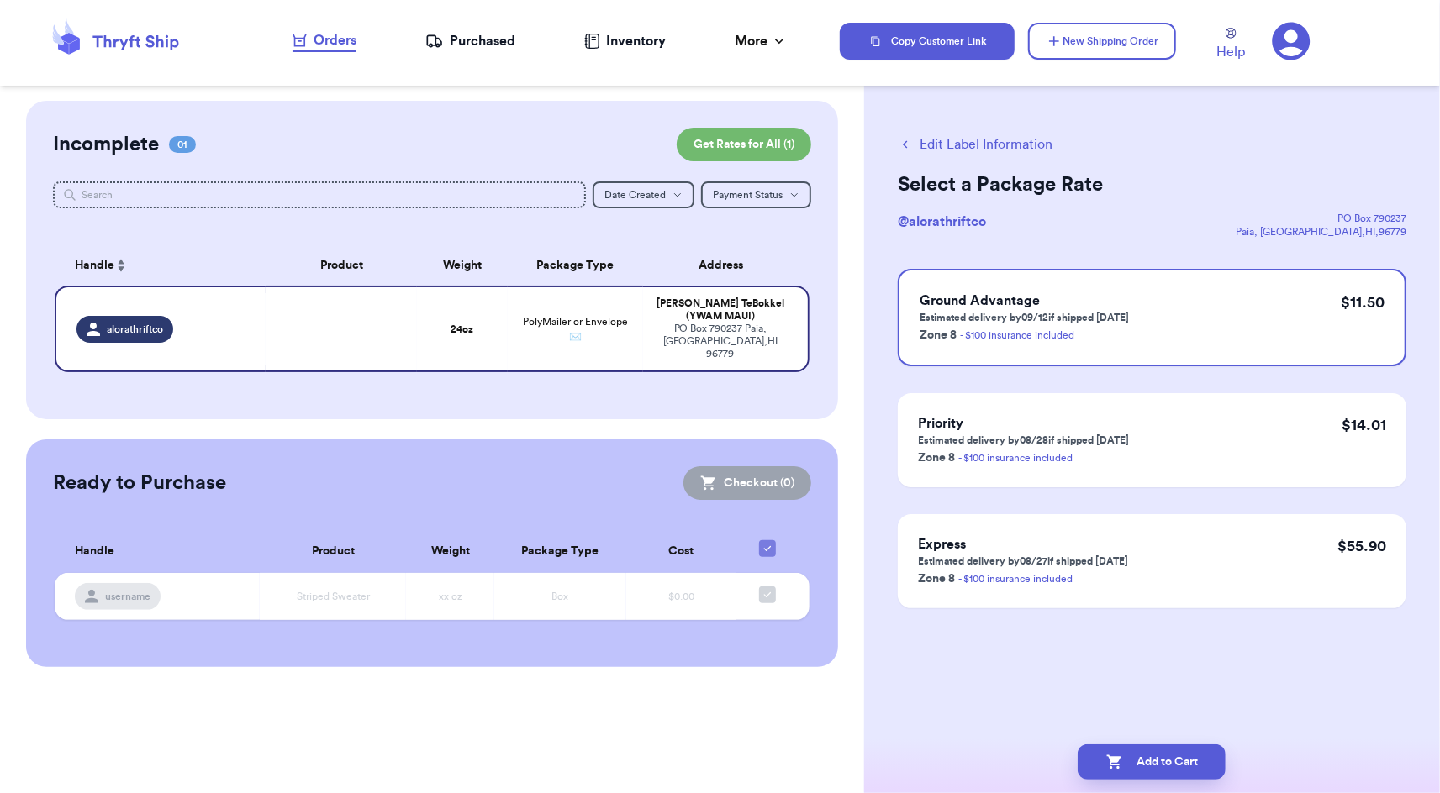
scroll to position [0, 0]
click at [927, 140] on button "Edit Label Information" at bounding box center [975, 144] width 155 height 20
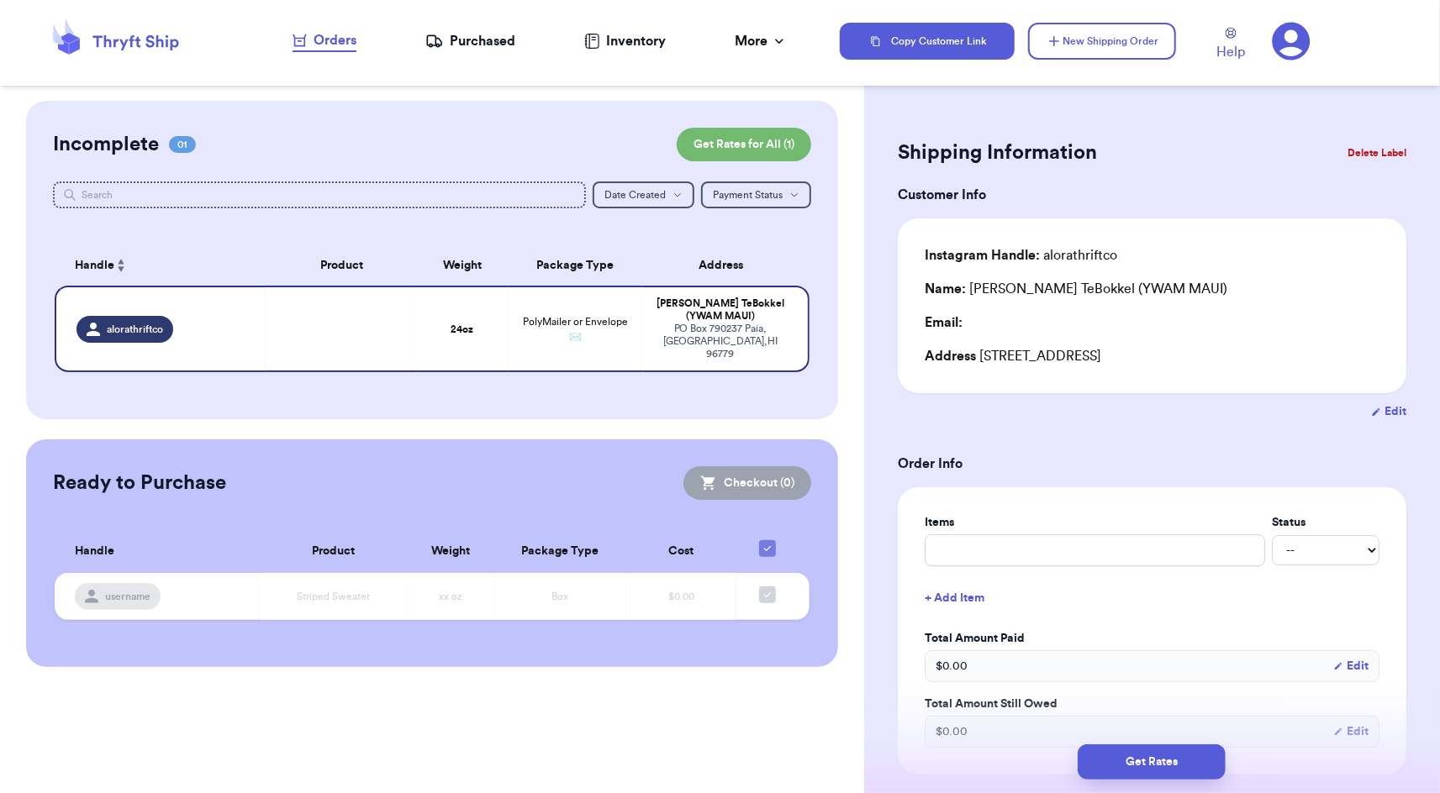
click at [1391, 418] on button "Edit" at bounding box center [1388, 411] width 35 height 17
select select "HI"
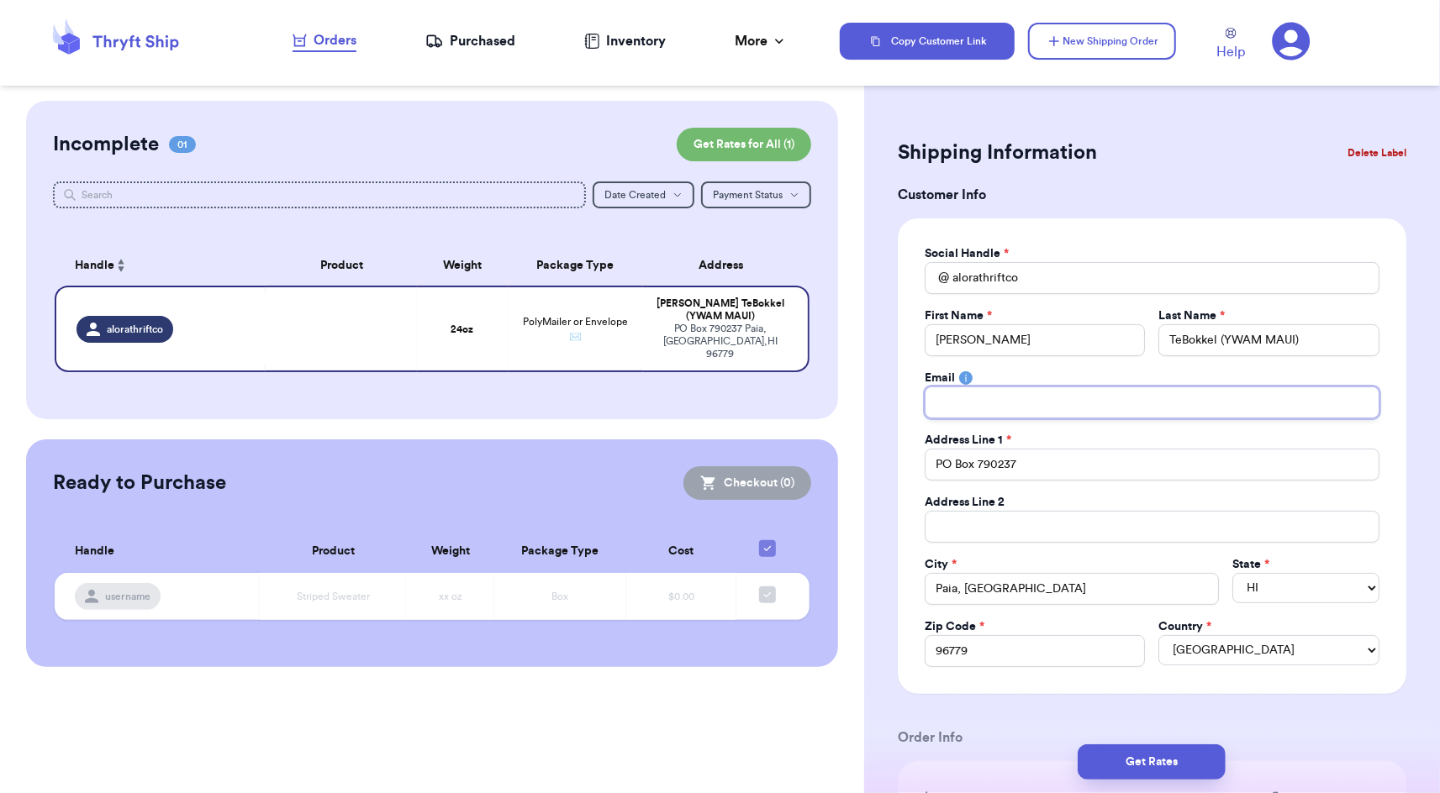
click at [1090, 417] on input "Total Amount Paid" at bounding box center [1151, 403] width 455 height 32
type input "m"
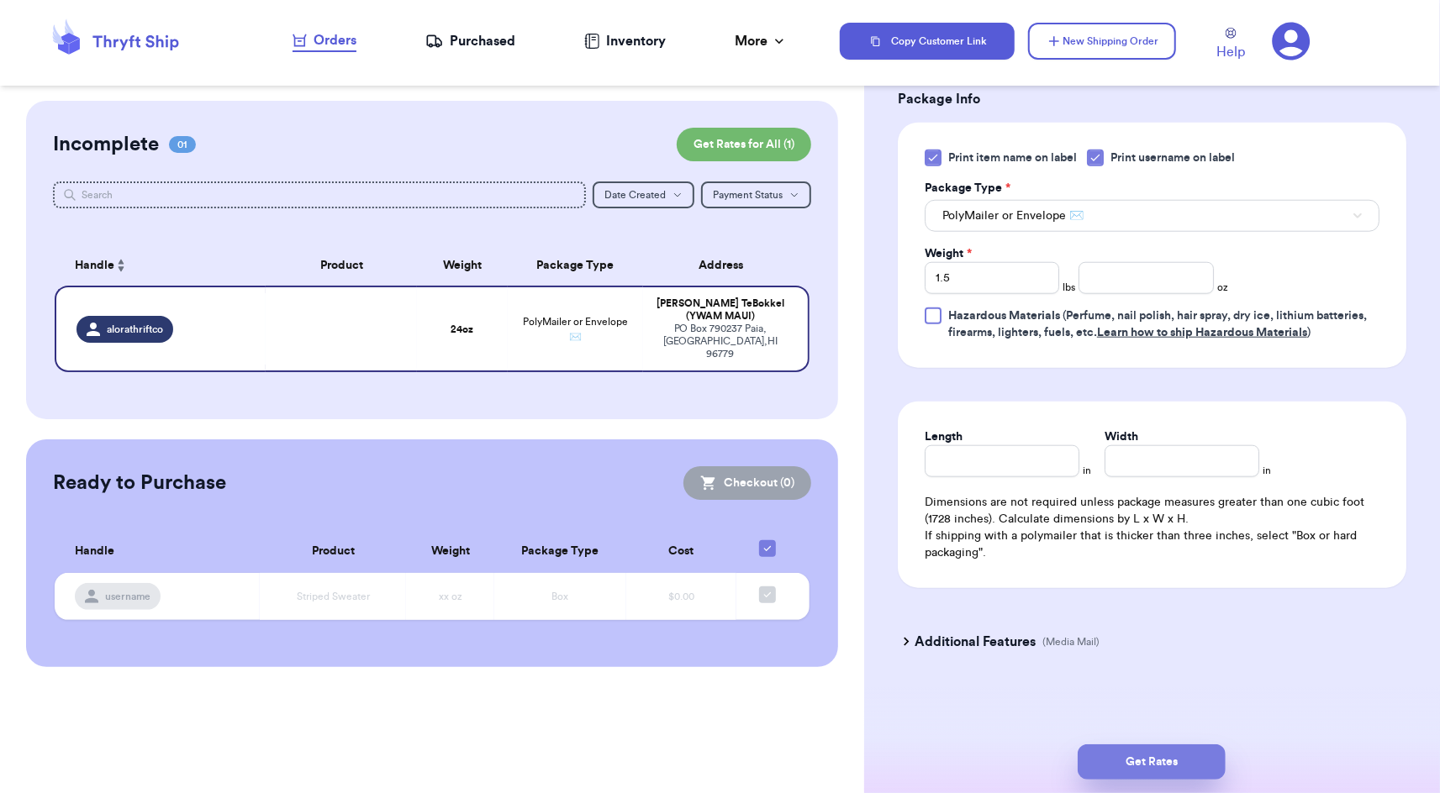
click at [1161, 764] on button "Get Rates" at bounding box center [1151, 762] width 148 height 35
